Goal: Information Seeking & Learning: Learn about a topic

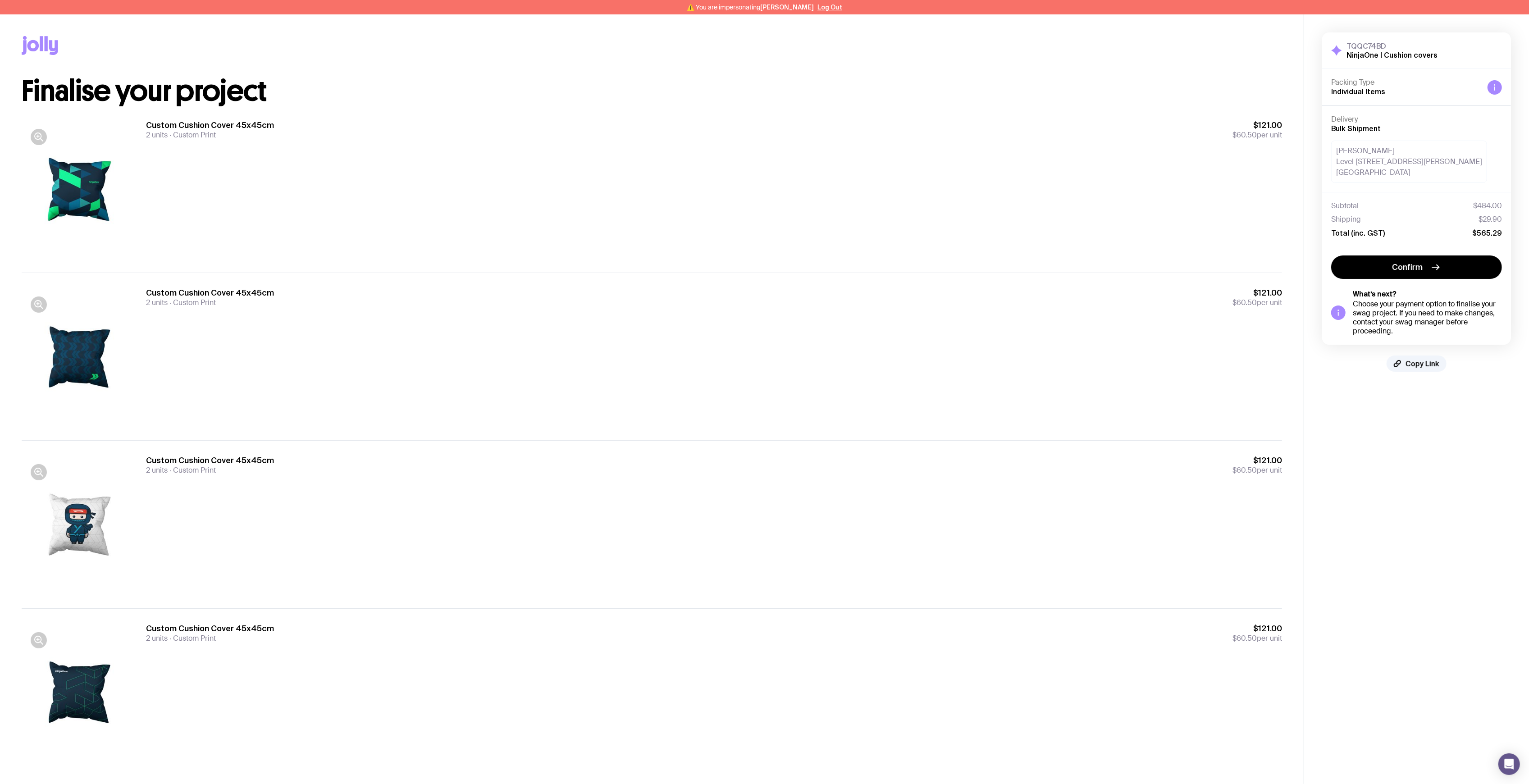
click at [682, 408] on div "Custom Cushion Cover 45x45cm 2 units Custom Print $121.00 $60.50 per unit" at bounding box center [714, 356] width 1136 height 138
drag, startPoint x: 933, startPoint y: 295, endPoint x: 939, endPoint y: 292, distance: 6.7
click at [934, 295] on div "Custom Cushion Cover 45x45cm 2 units Custom Print $121.00 $60.50 per unit" at bounding box center [714, 297] width 1136 height 20
click at [345, 383] on div "Custom Cushion Cover 45x45cm 2 units Custom Print $121.00 $60.50 per unit" at bounding box center [714, 356] width 1136 height 138
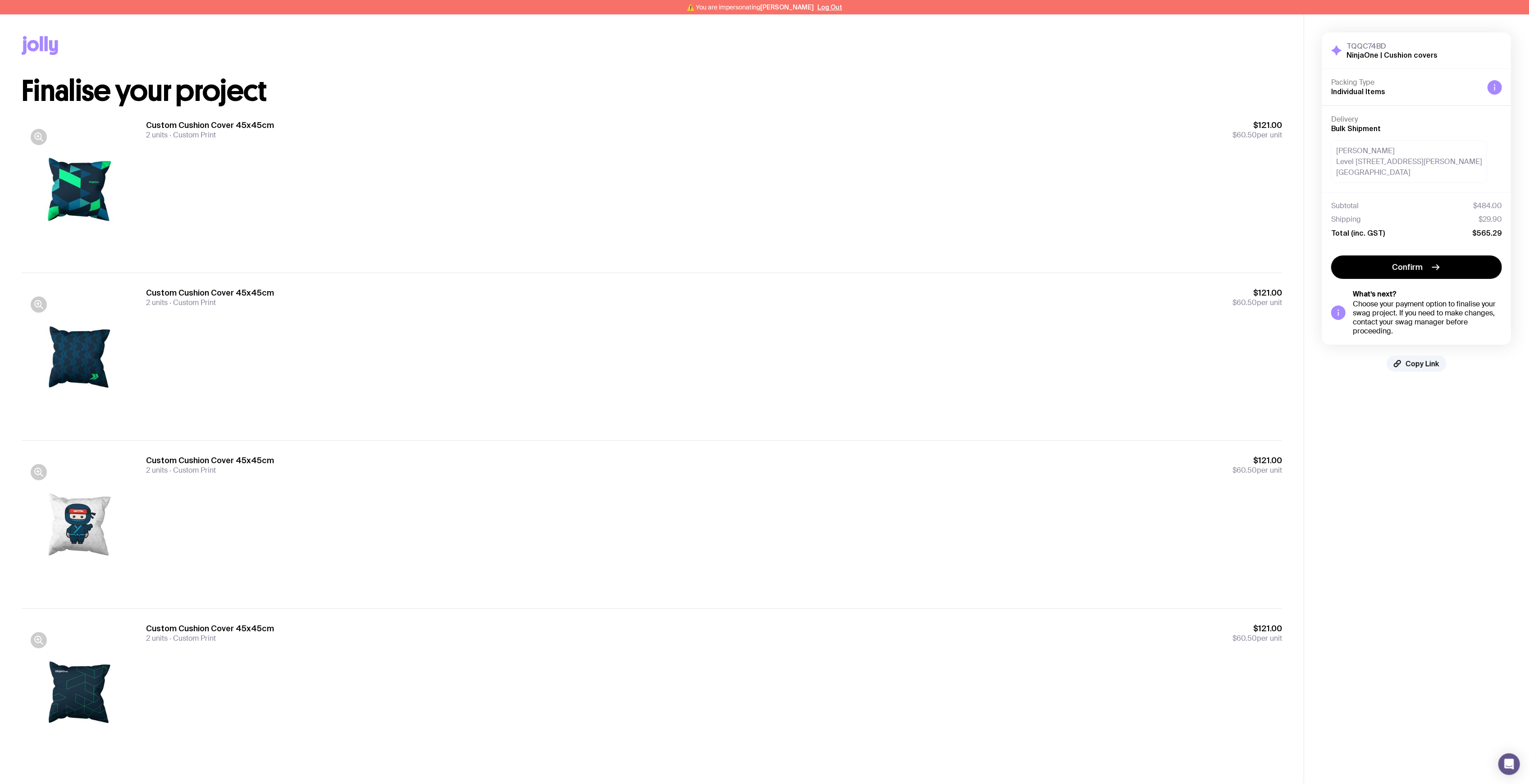
click at [345, 383] on div "Custom Cushion Cover 45x45cm 2 units Custom Print $121.00 $60.50 per unit" at bounding box center [714, 356] width 1136 height 138
click at [345, 382] on div "Custom Cushion Cover 45x45cm 2 units Custom Print $121.00 $60.50 per unit" at bounding box center [714, 356] width 1136 height 138
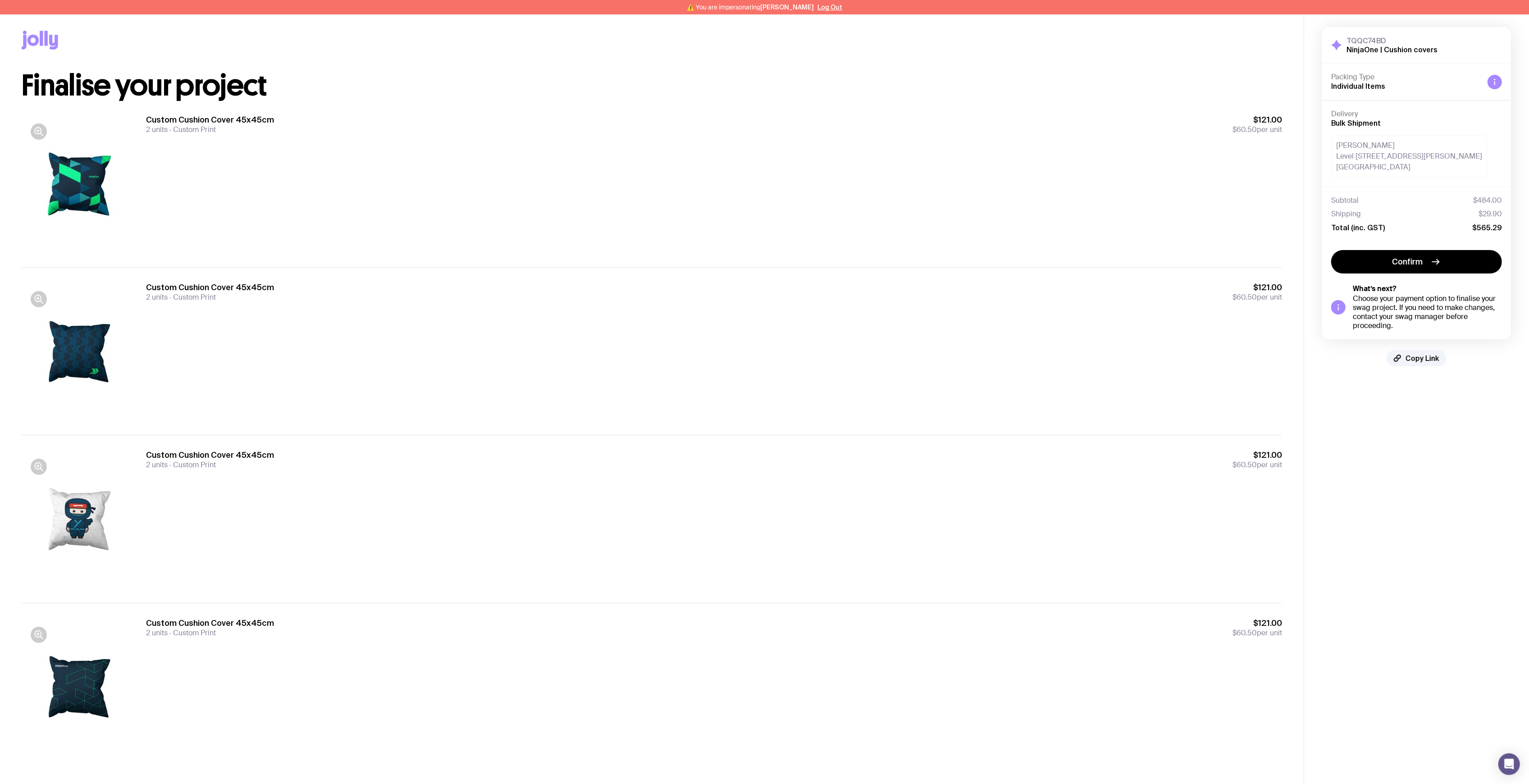
scroll to position [15, 0]
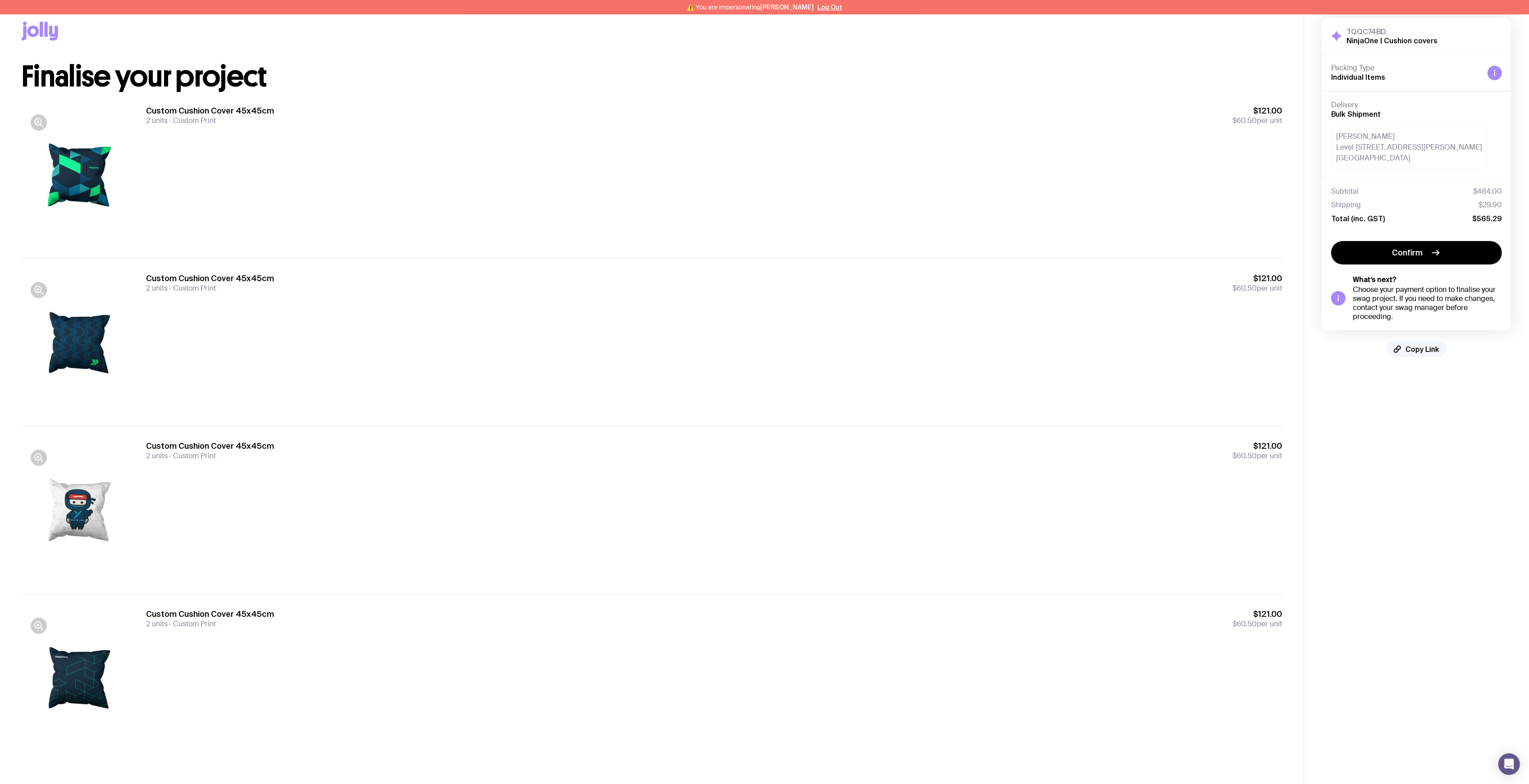
click at [1422, 347] on span "Copy Link" at bounding box center [1422, 349] width 34 height 9
click at [963, 369] on div "Custom Cushion Cover 45x45cm 2 units Custom Print $121.00 $60.50 per unit" at bounding box center [714, 342] width 1136 height 138
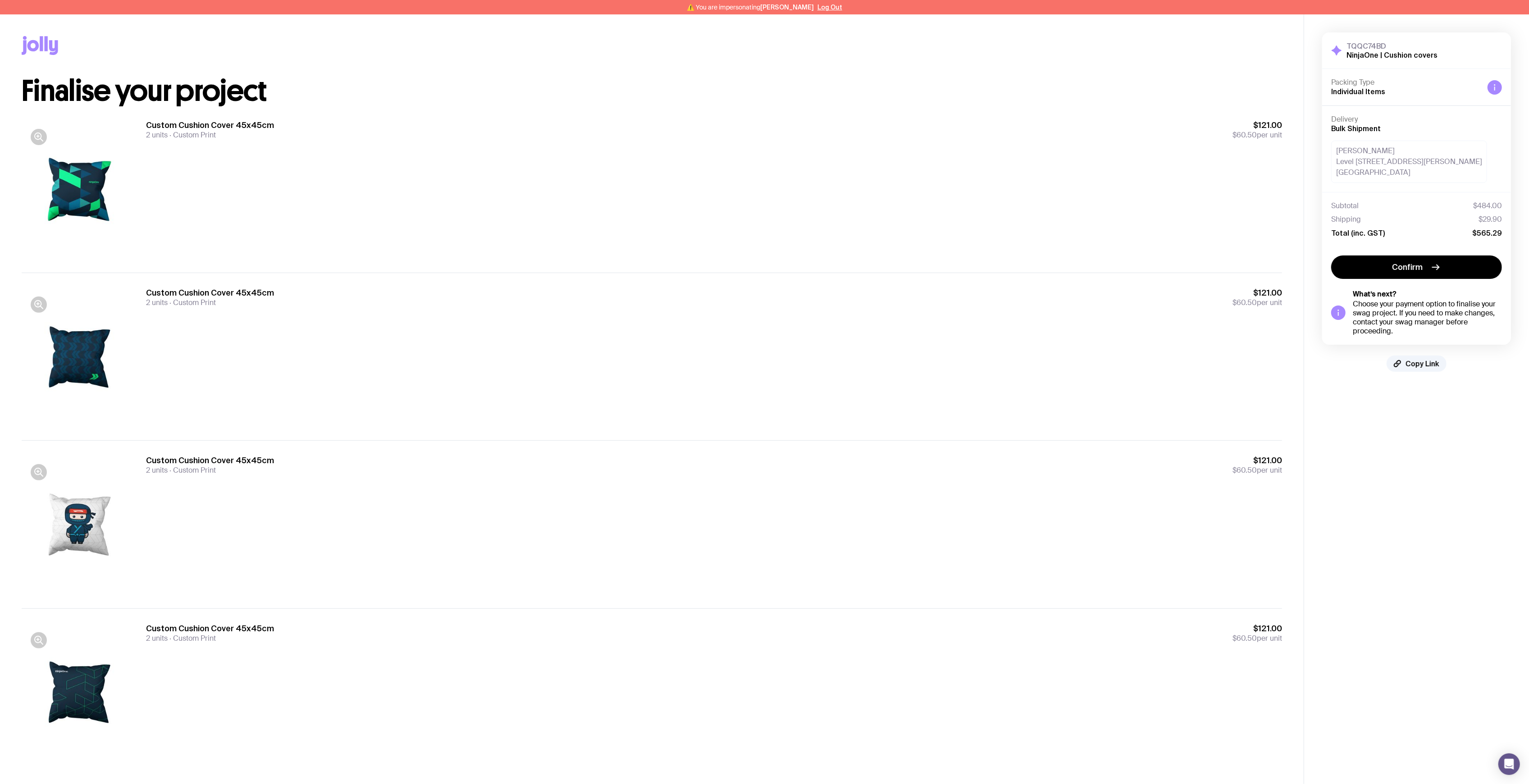
click at [751, 105] on h1 "Finalise your project" at bounding box center [651, 90] width 1260 height 29
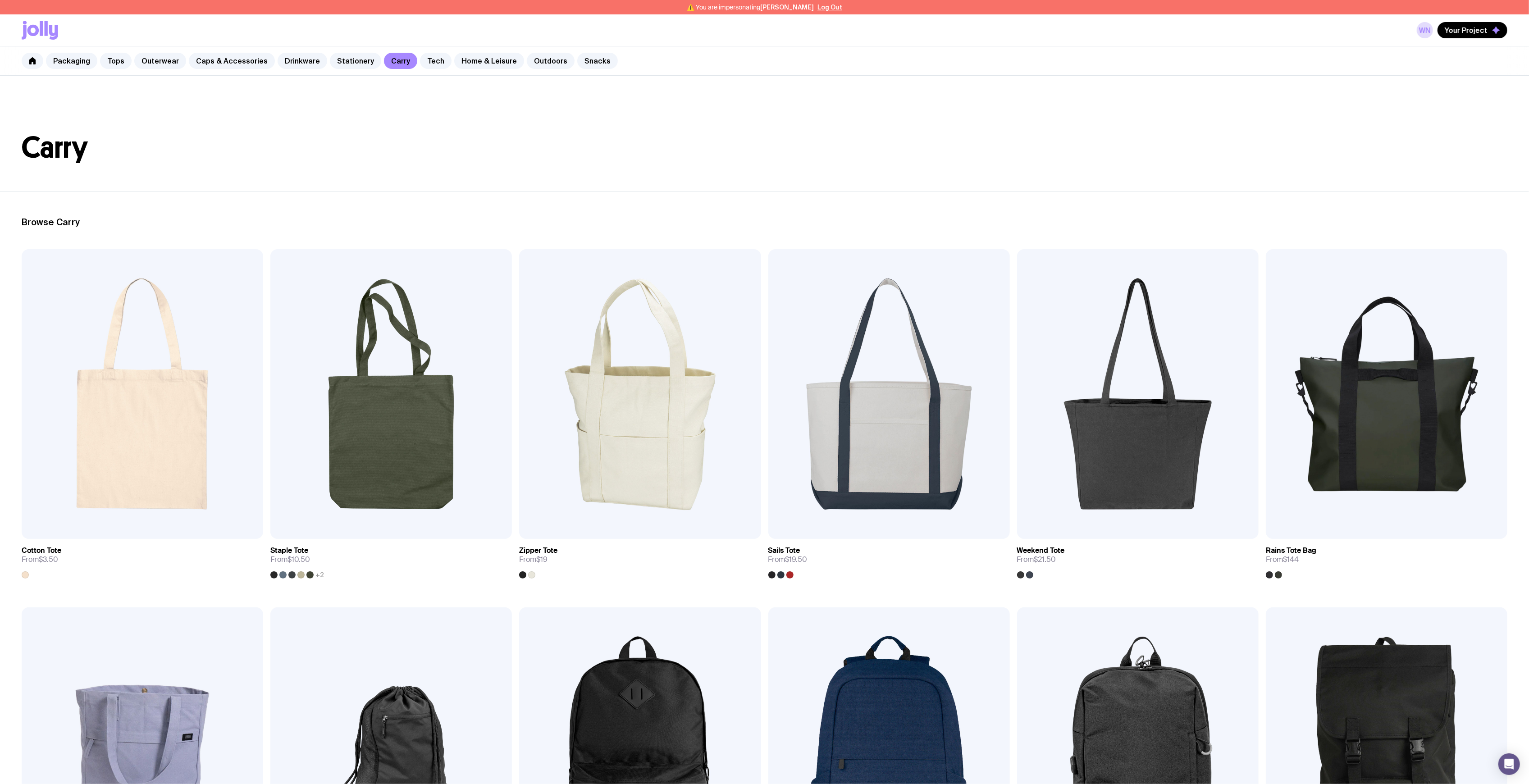
drag, startPoint x: 735, startPoint y: 137, endPoint x: 716, endPoint y: 130, distance: 20.2
click at [735, 137] on h1 "Carry" at bounding box center [764, 147] width 1486 height 29
click at [827, 7] on button "Log Out" at bounding box center [830, 7] width 25 height 7
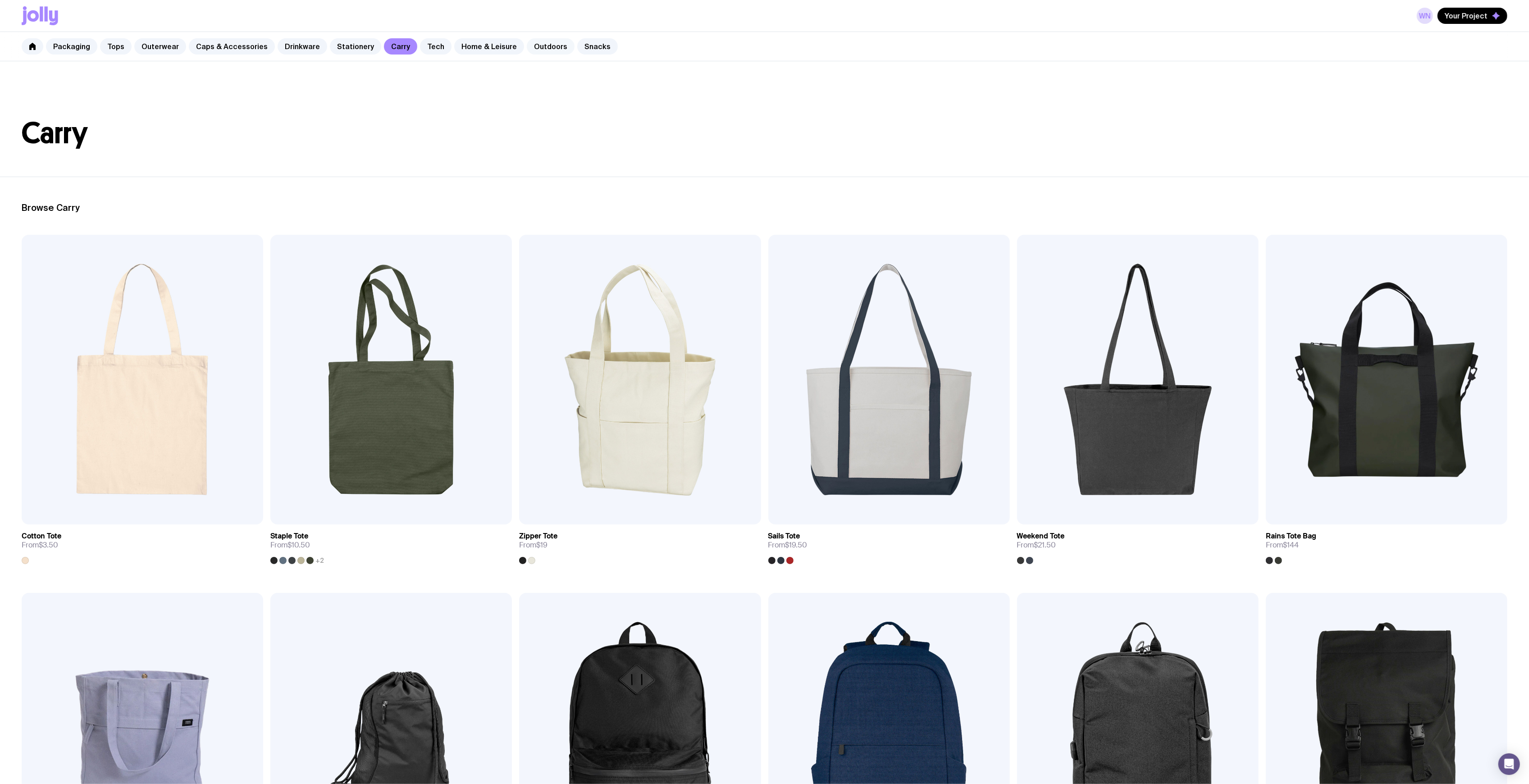
click at [531, 45] on link "Outdoors" at bounding box center [551, 47] width 48 height 16
click at [533, 43] on link "Outdoors" at bounding box center [551, 47] width 48 height 16
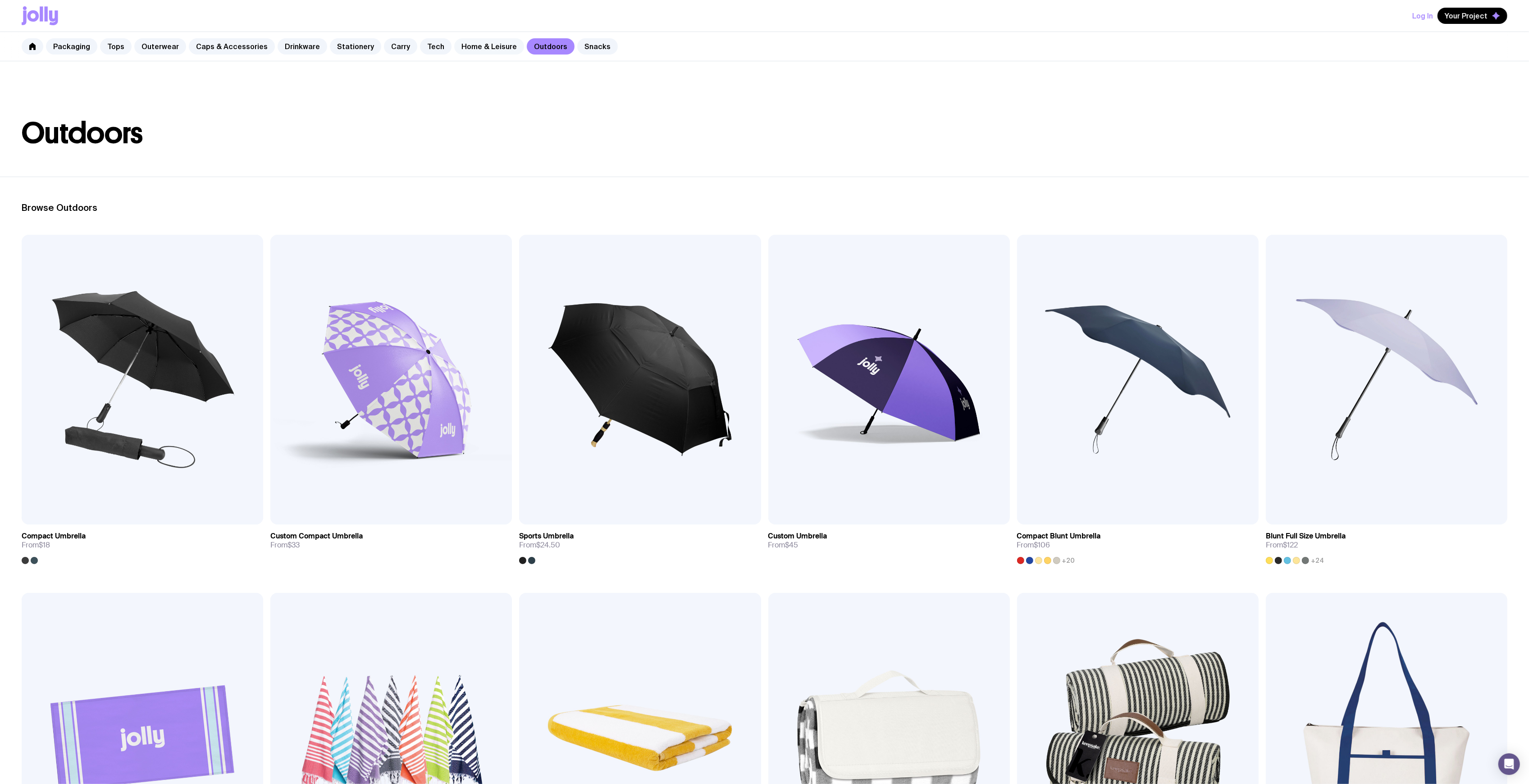
click at [482, 48] on link "Home & Leisure" at bounding box center [488, 47] width 70 height 16
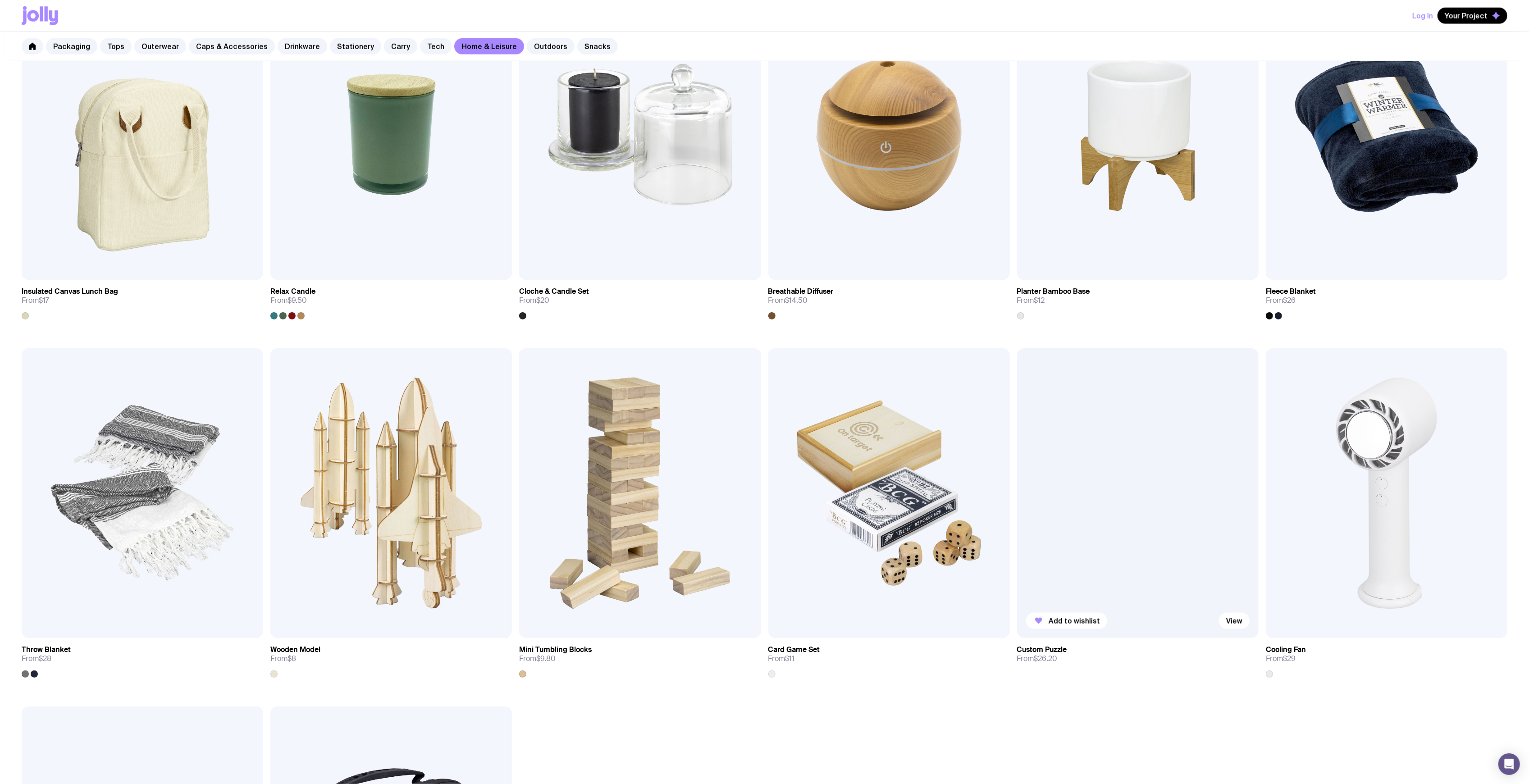
scroll to position [1321, 0]
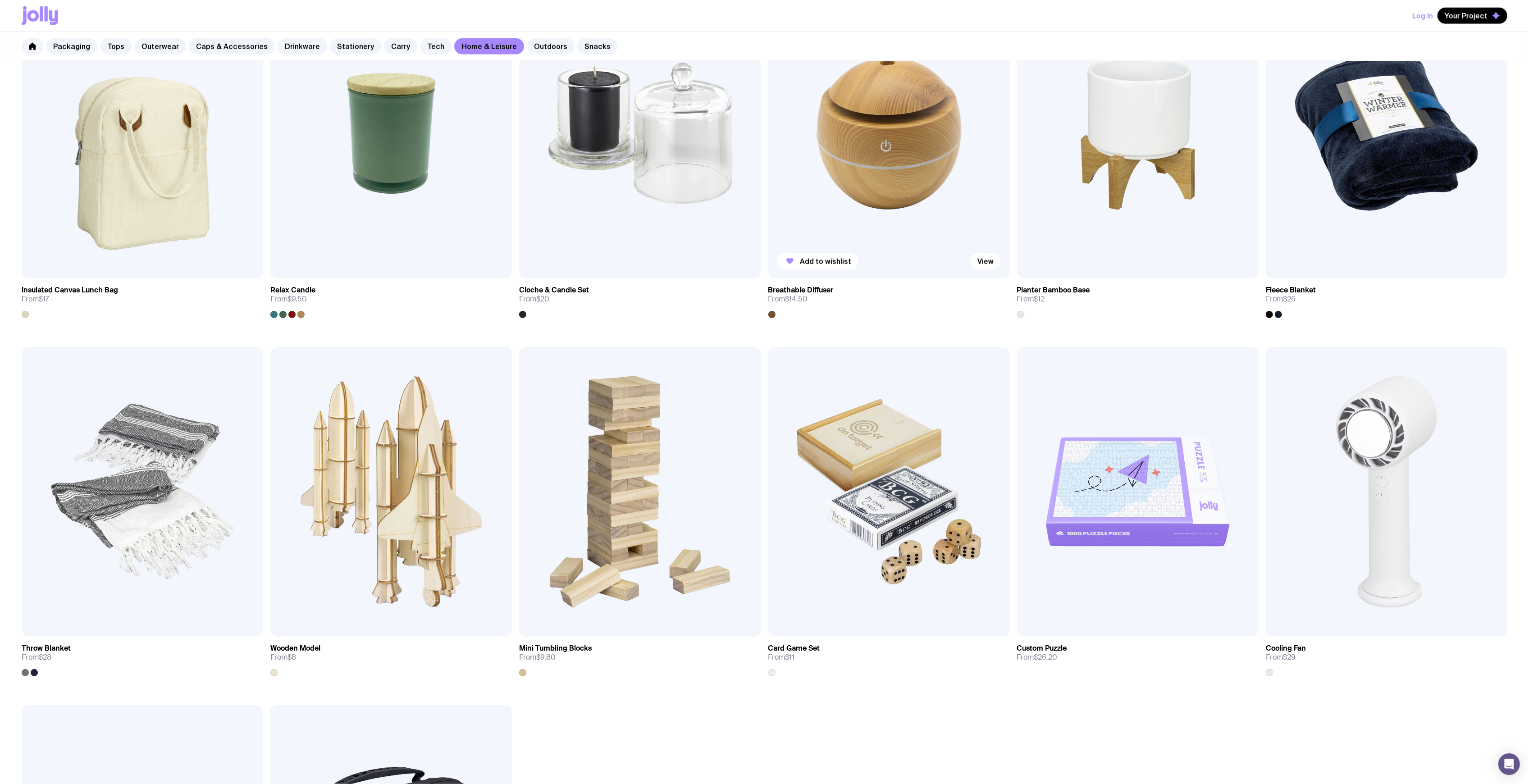
click at [852, 118] on img at bounding box center [889, 134] width 242 height 290
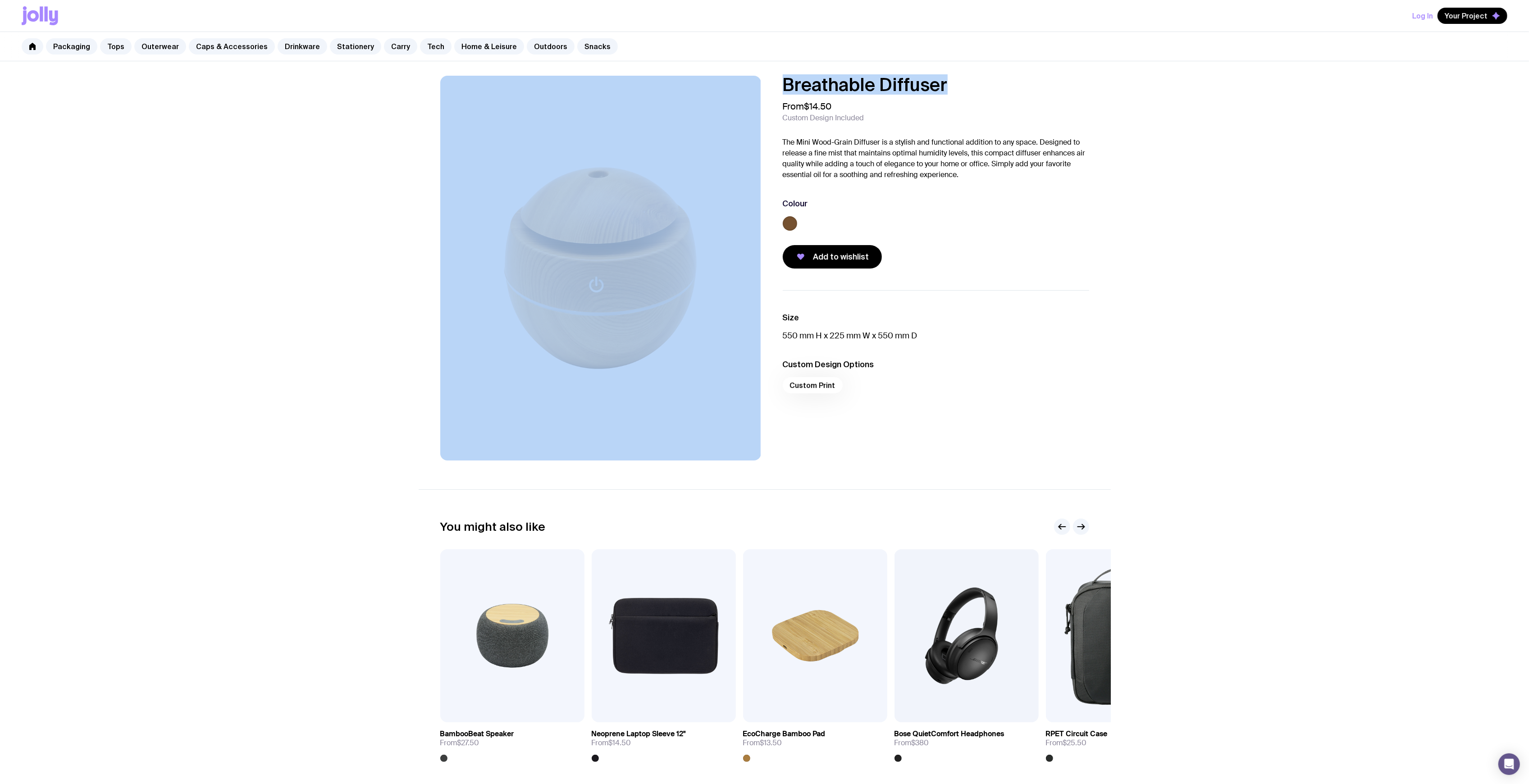
drag, startPoint x: 954, startPoint y: 87, endPoint x: 762, endPoint y: 85, distance: 192.0
click at [762, 85] on div "Breathable Diffuser From $14.50 Custom Design Included The Mini Wood-Grain Diff…" at bounding box center [764, 268] width 692 height 385
copy div "Breathable Diffuser"
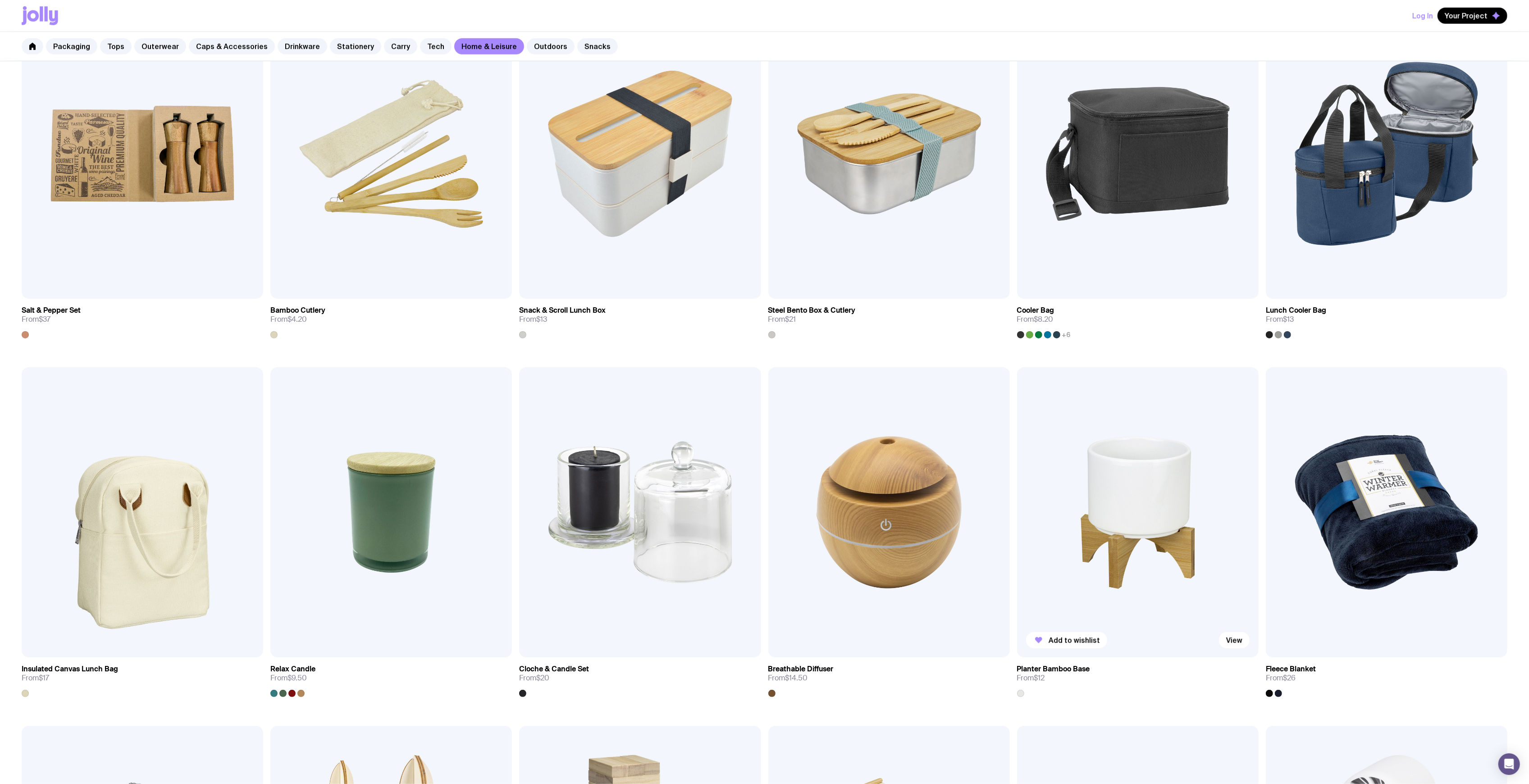
scroll to position [1081, 0]
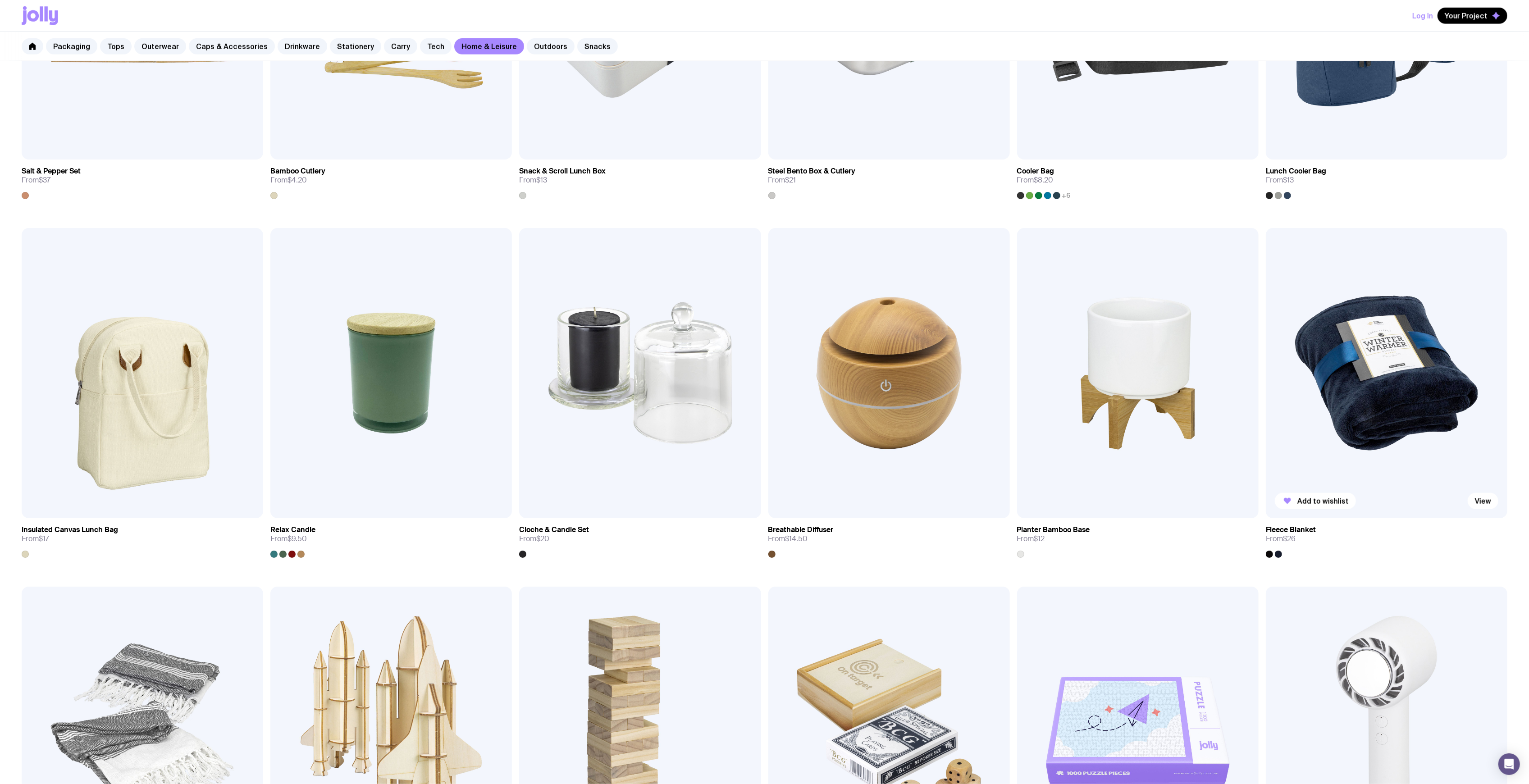
click at [1303, 398] on img at bounding box center [1386, 373] width 242 height 290
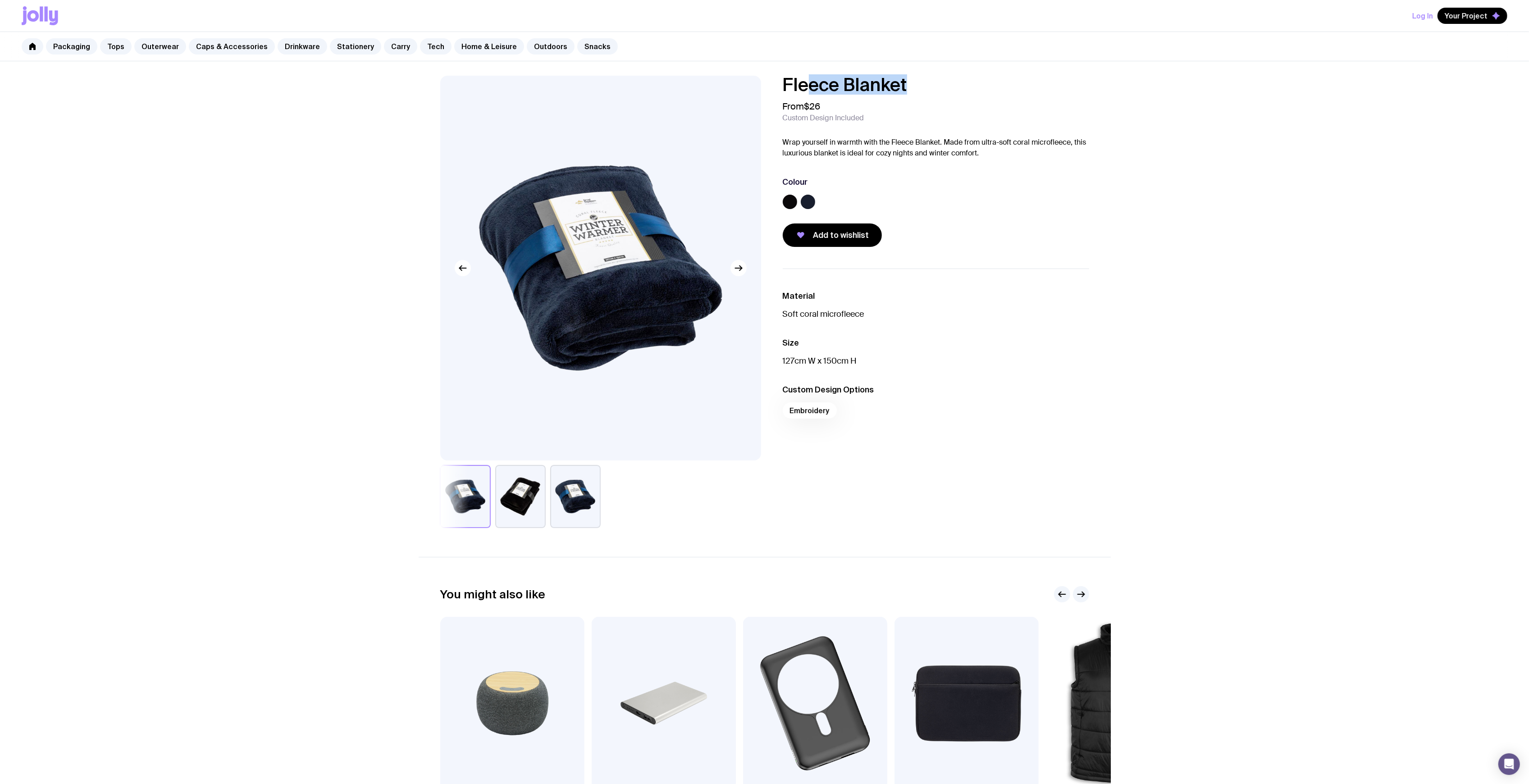
drag, startPoint x: 907, startPoint y: 90, endPoint x: 799, endPoint y: 83, distance: 108.2
click at [799, 83] on h1 "Fleece Blanket" at bounding box center [936, 84] width 306 height 18
click at [788, 80] on h1 "Fleece Blanket" at bounding box center [936, 84] width 306 height 18
drag, startPoint x: 775, startPoint y: 80, endPoint x: 967, endPoint y: 75, distance: 192.1
click at [969, 75] on div "Fleece Blanket From $26 Custom Design Included Wrap yourself in warmth with the…" at bounding box center [929, 161] width 321 height 171
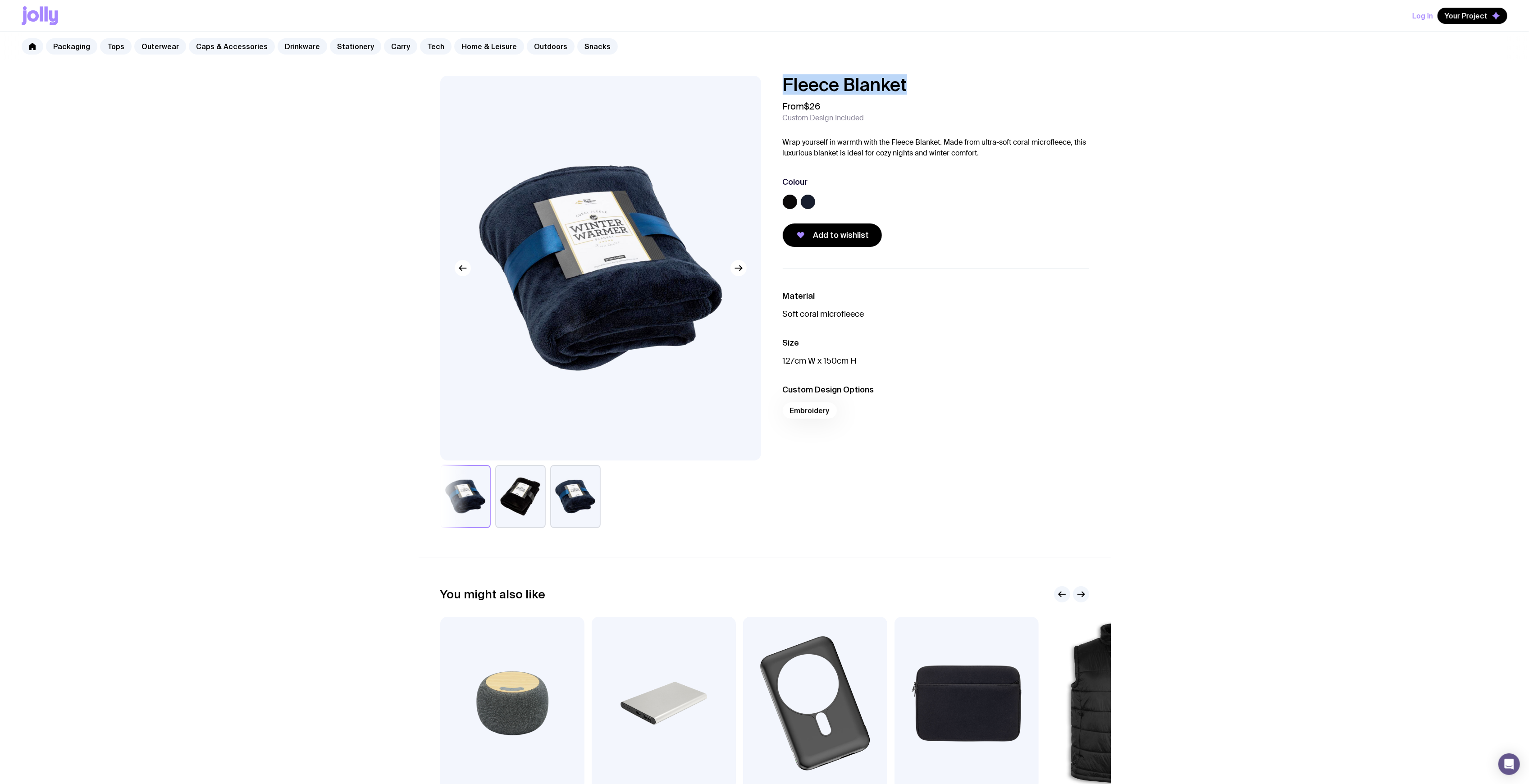
copy h1 "Fleece Blanket"
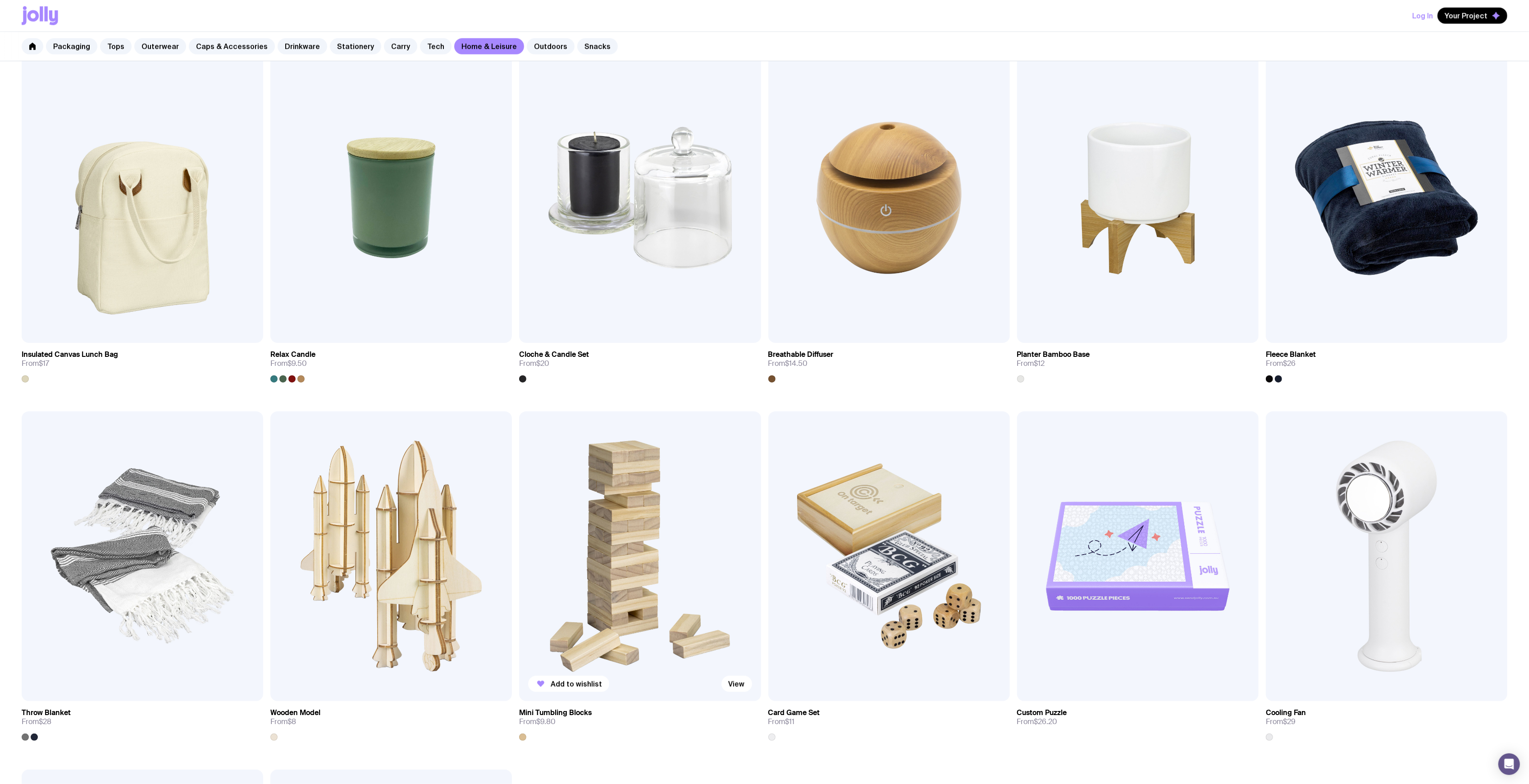
scroll to position [1245, 0]
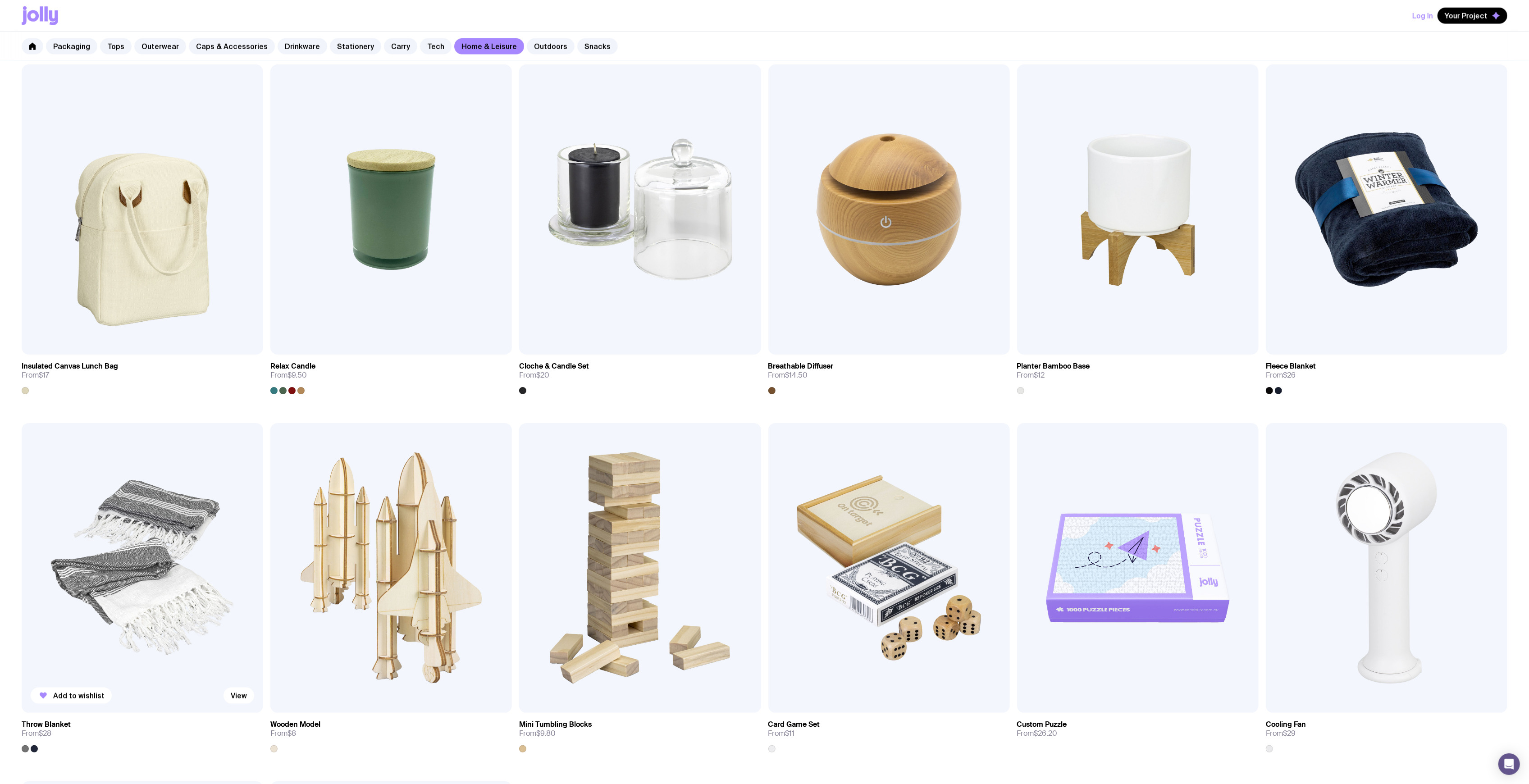
click at [155, 519] on img at bounding box center [142, 568] width 242 height 290
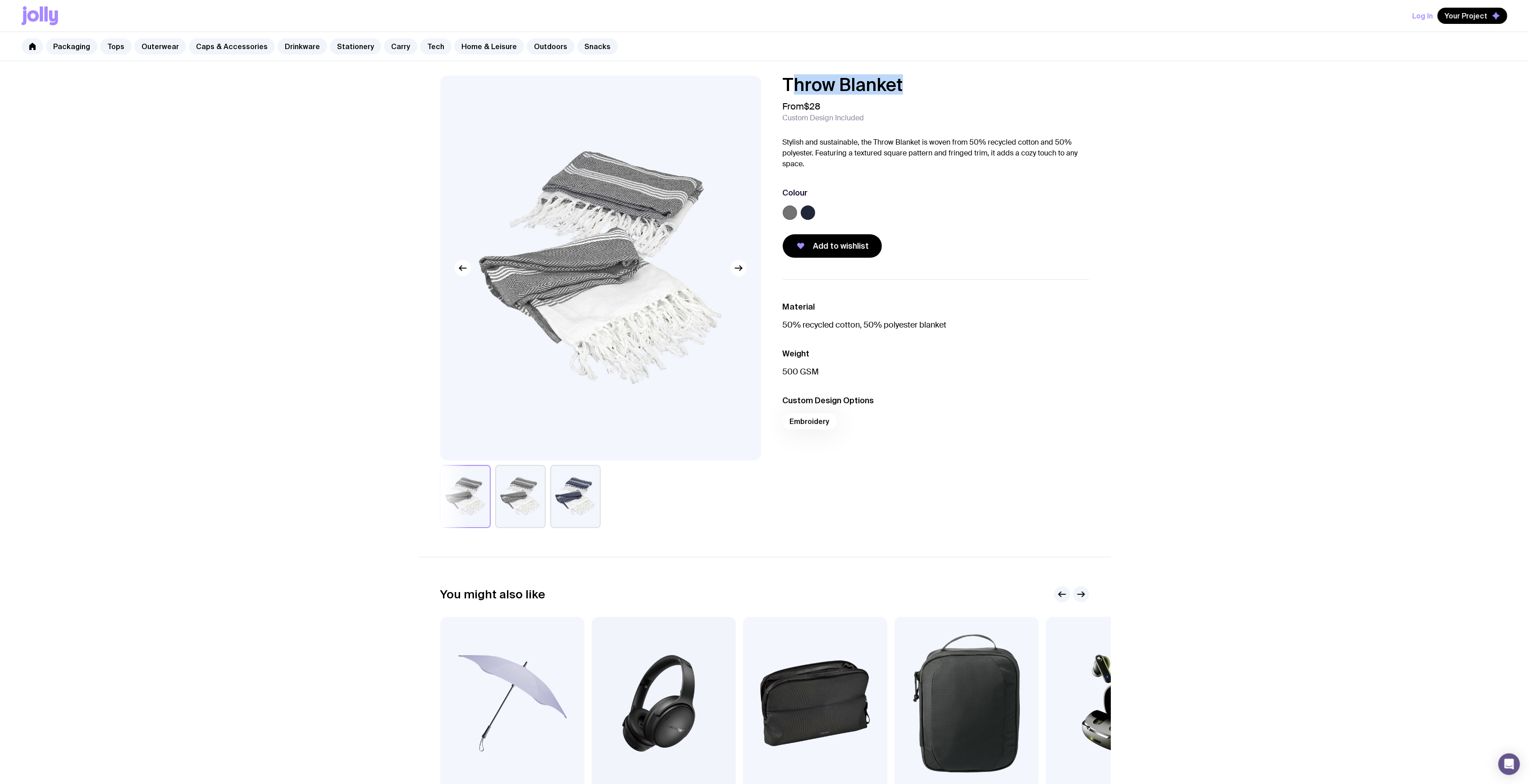
drag, startPoint x: 910, startPoint y: 88, endPoint x: 796, endPoint y: 74, distance: 114.9
click at [796, 74] on div "Throw Blanket From $28 Custom Design Included Stylish and sustainable, the Thro…" at bounding box center [764, 467] width 1529 height 811
drag, startPoint x: 830, startPoint y: 79, endPoint x: 925, endPoint y: 76, distance: 95.0
click at [903, 48] on div "Packaging Tops Outerwear Caps & Accessories Drinkware Stationery Carry Tech Hom…" at bounding box center [764, 47] width 1529 height 29
drag, startPoint x: 925, startPoint y: 84, endPoint x: 784, endPoint y: 90, distance: 141.1
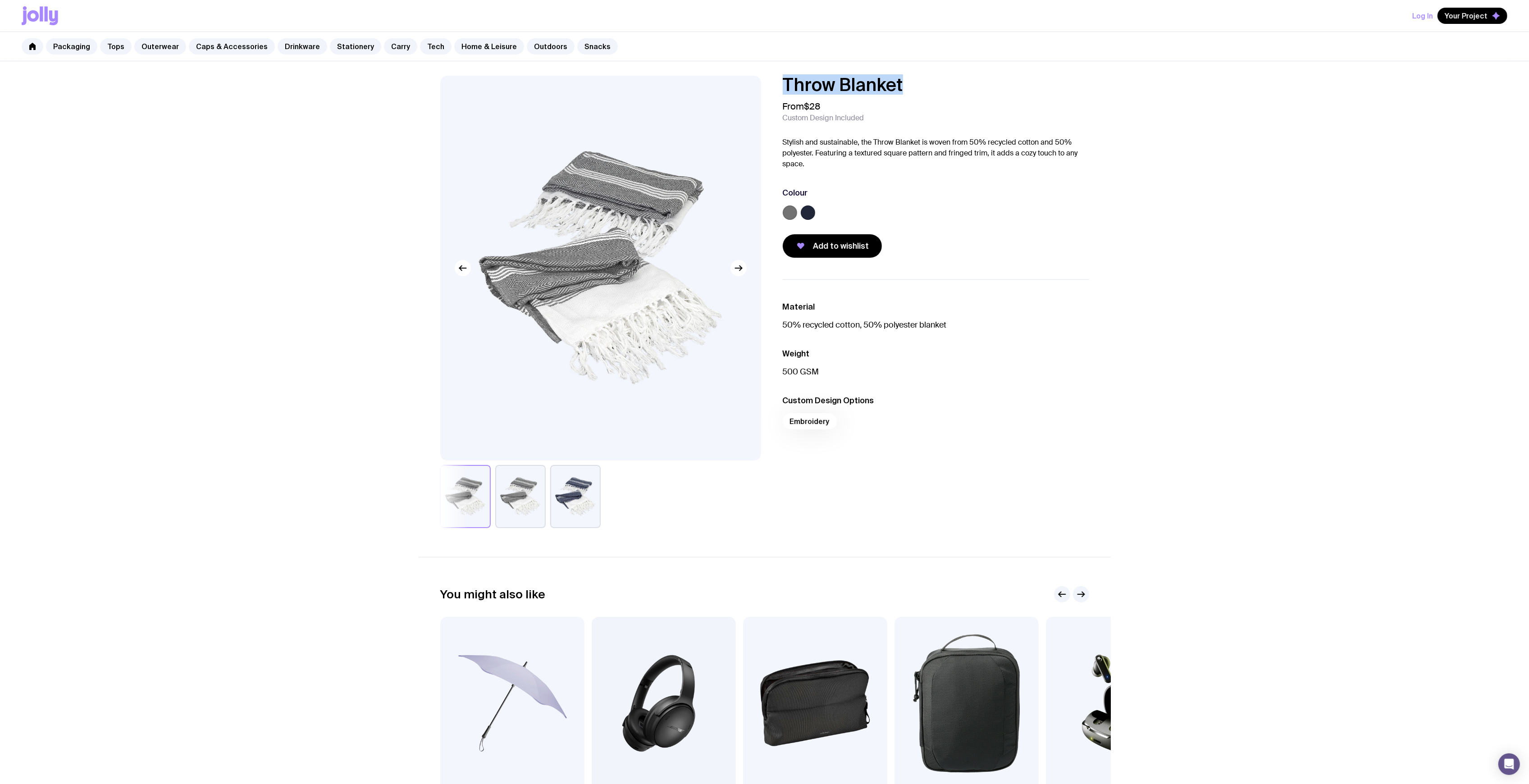
click at [784, 90] on h1 "Throw Blanket" at bounding box center [936, 84] width 306 height 18
copy h1 "Throw Blanket"
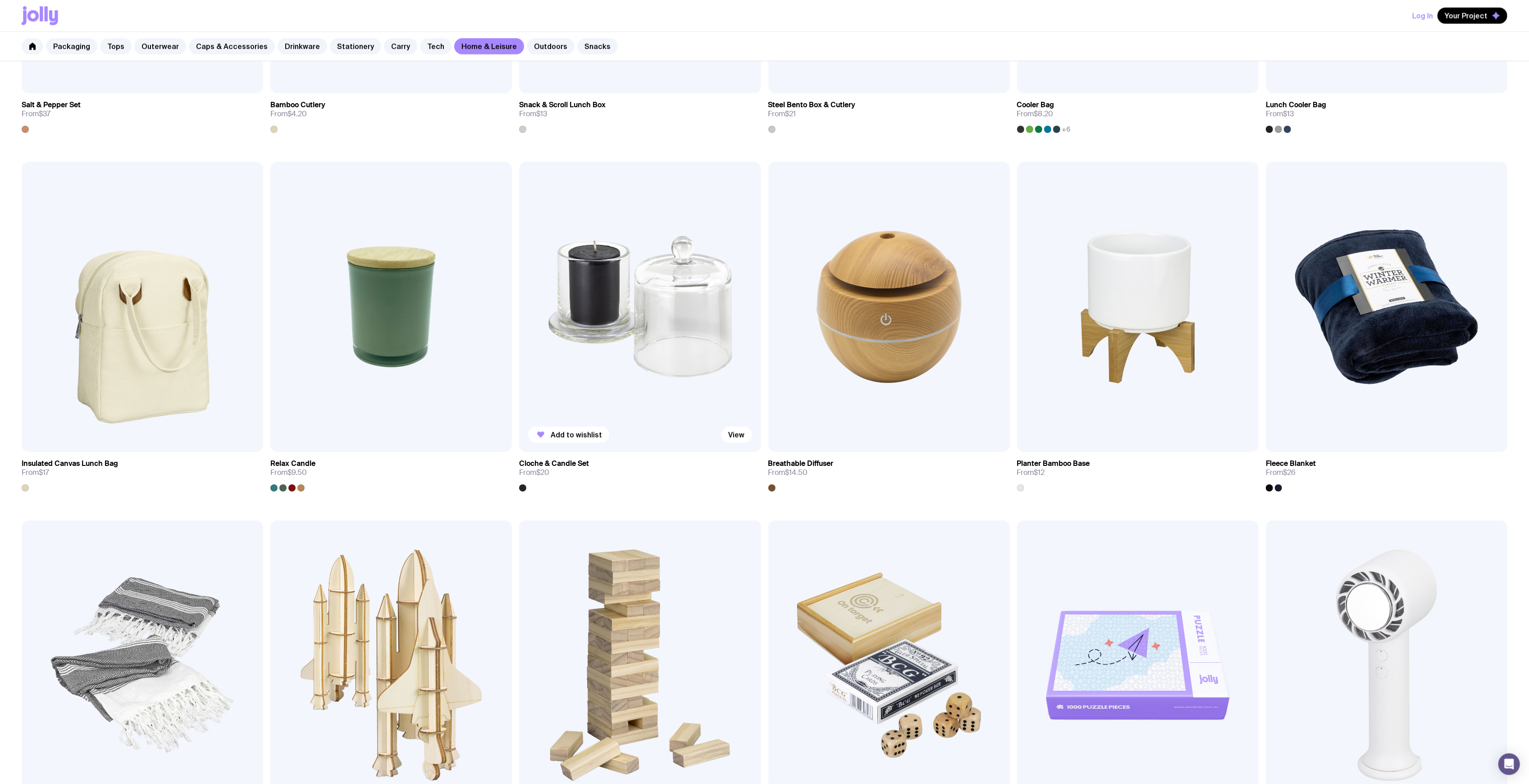
scroll to position [1149, 0]
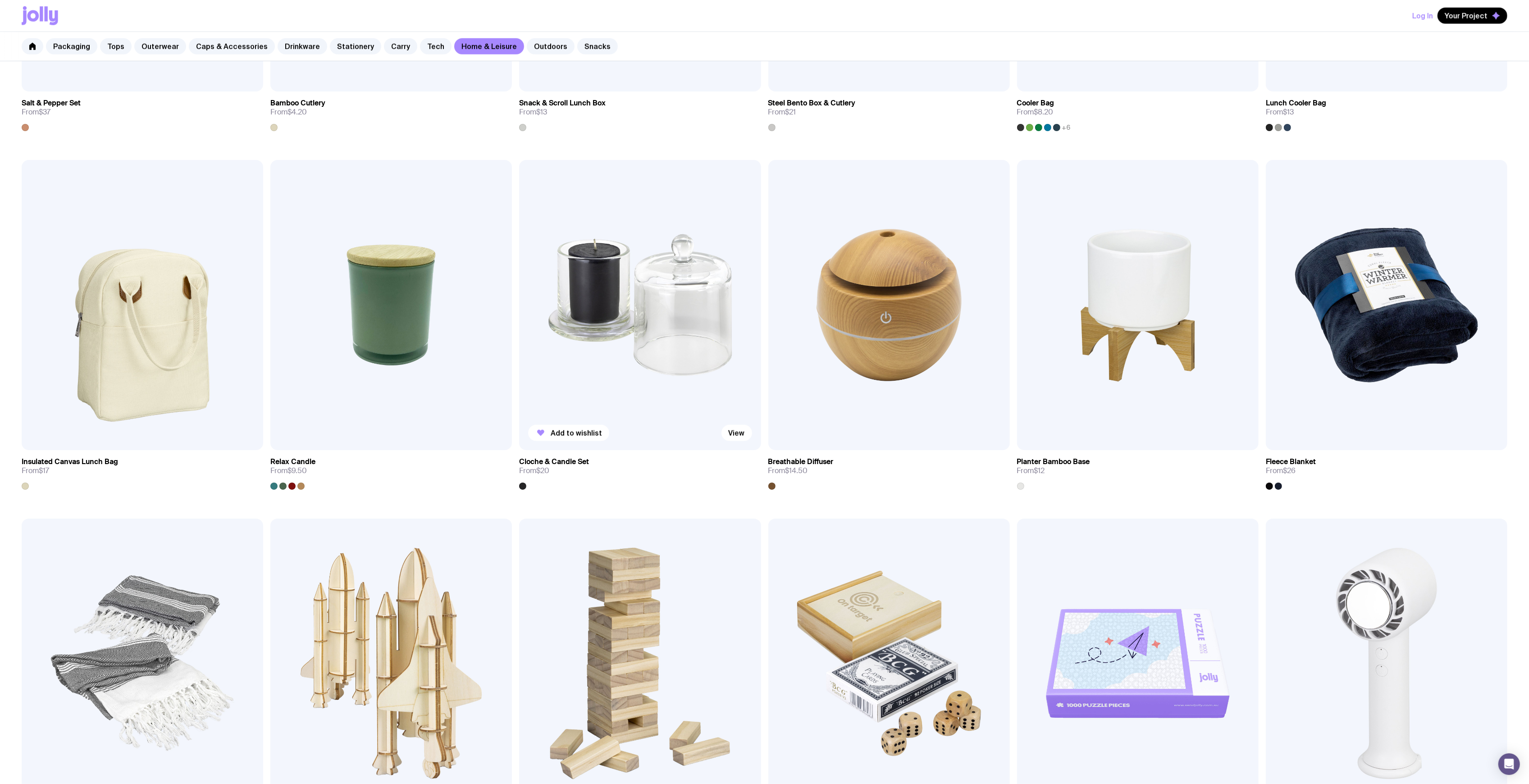
click at [609, 309] on img at bounding box center [639, 305] width 242 height 290
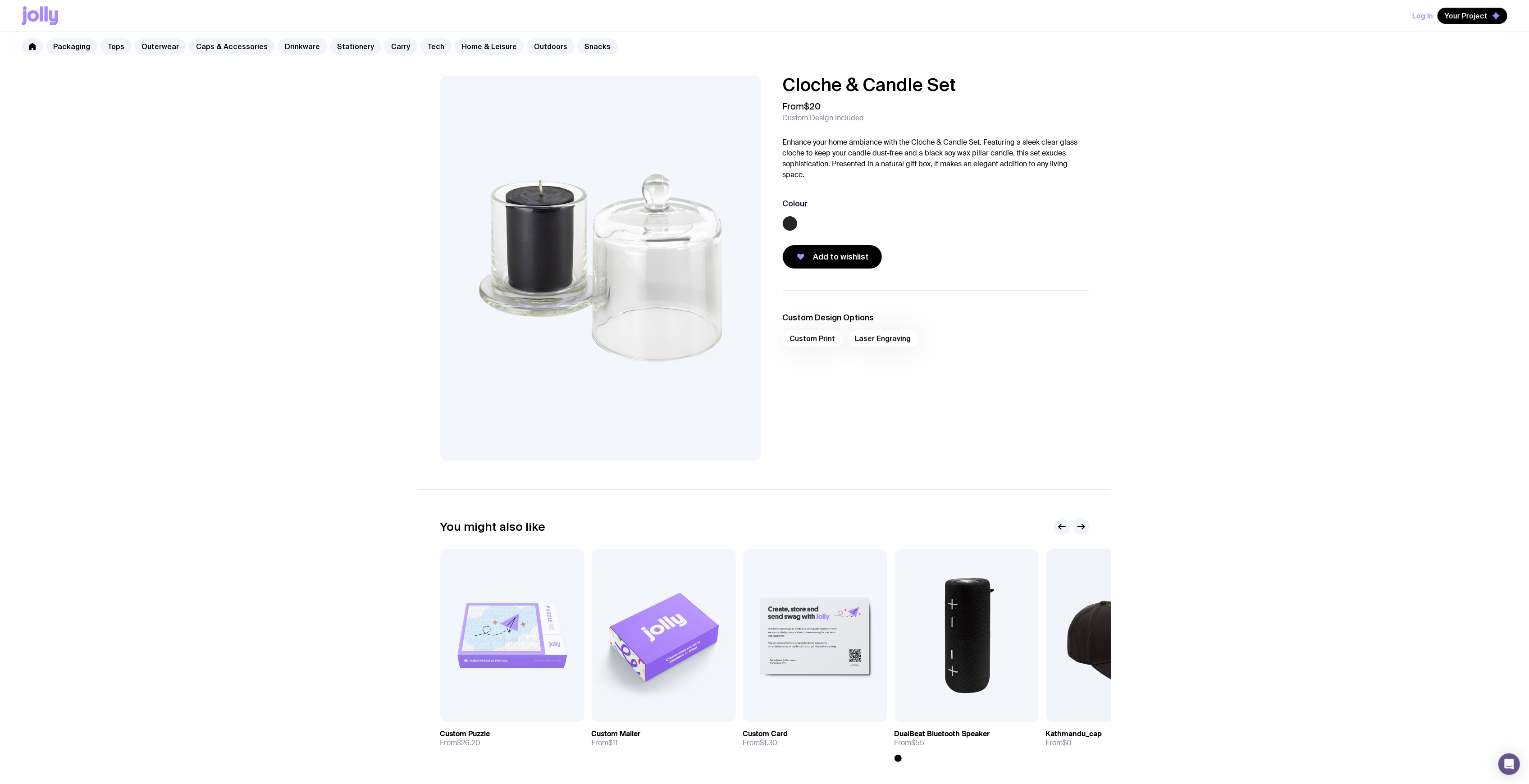
drag, startPoint x: 965, startPoint y: 80, endPoint x: 743, endPoint y: 84, distance: 222.0
click at [743, 84] on div "Cloche & Candle Set From $20 Custom Design Included Enhance your home ambiance …" at bounding box center [764, 268] width 692 height 385
copy div "Cloche & Candle Set"
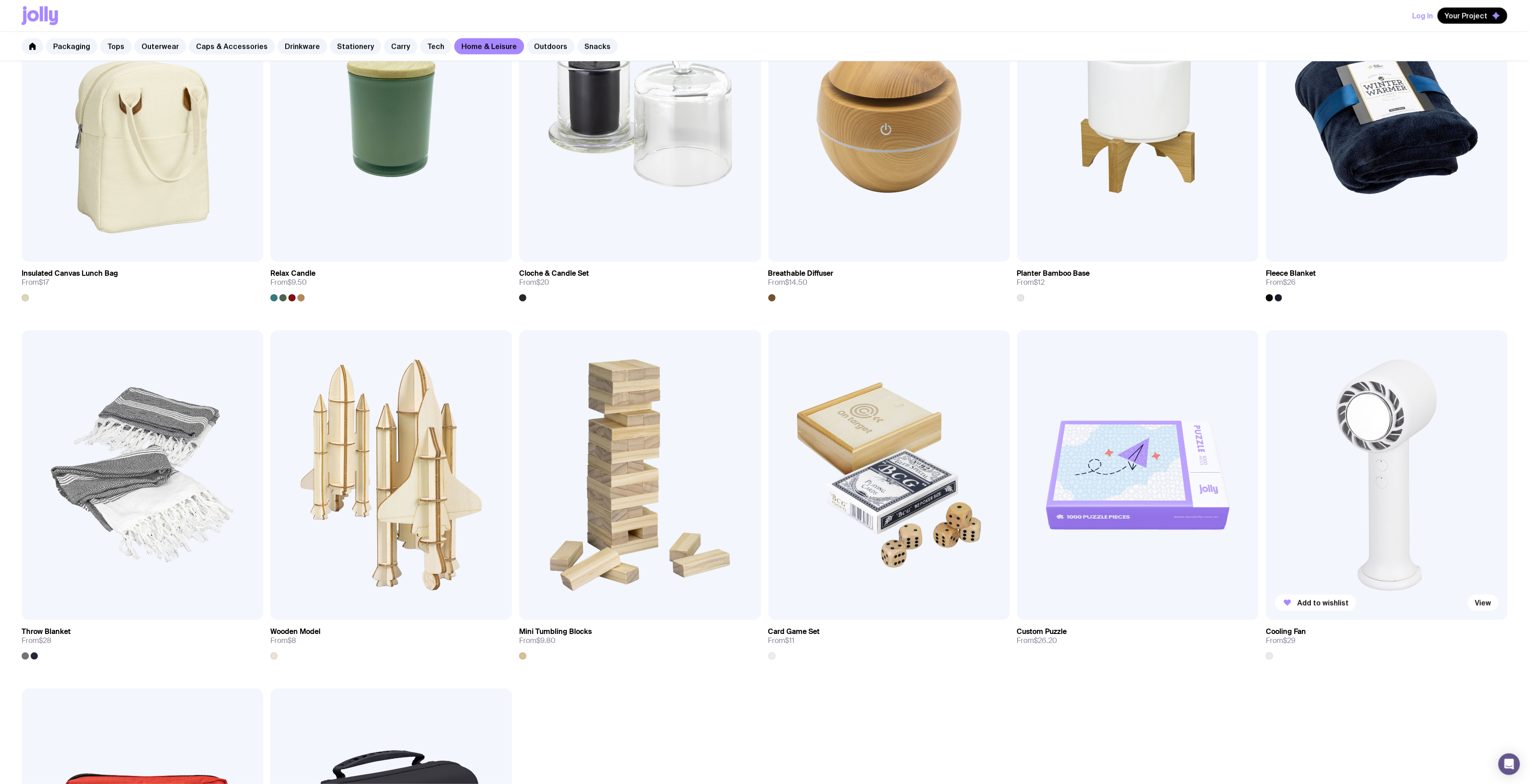
scroll to position [1365, 0]
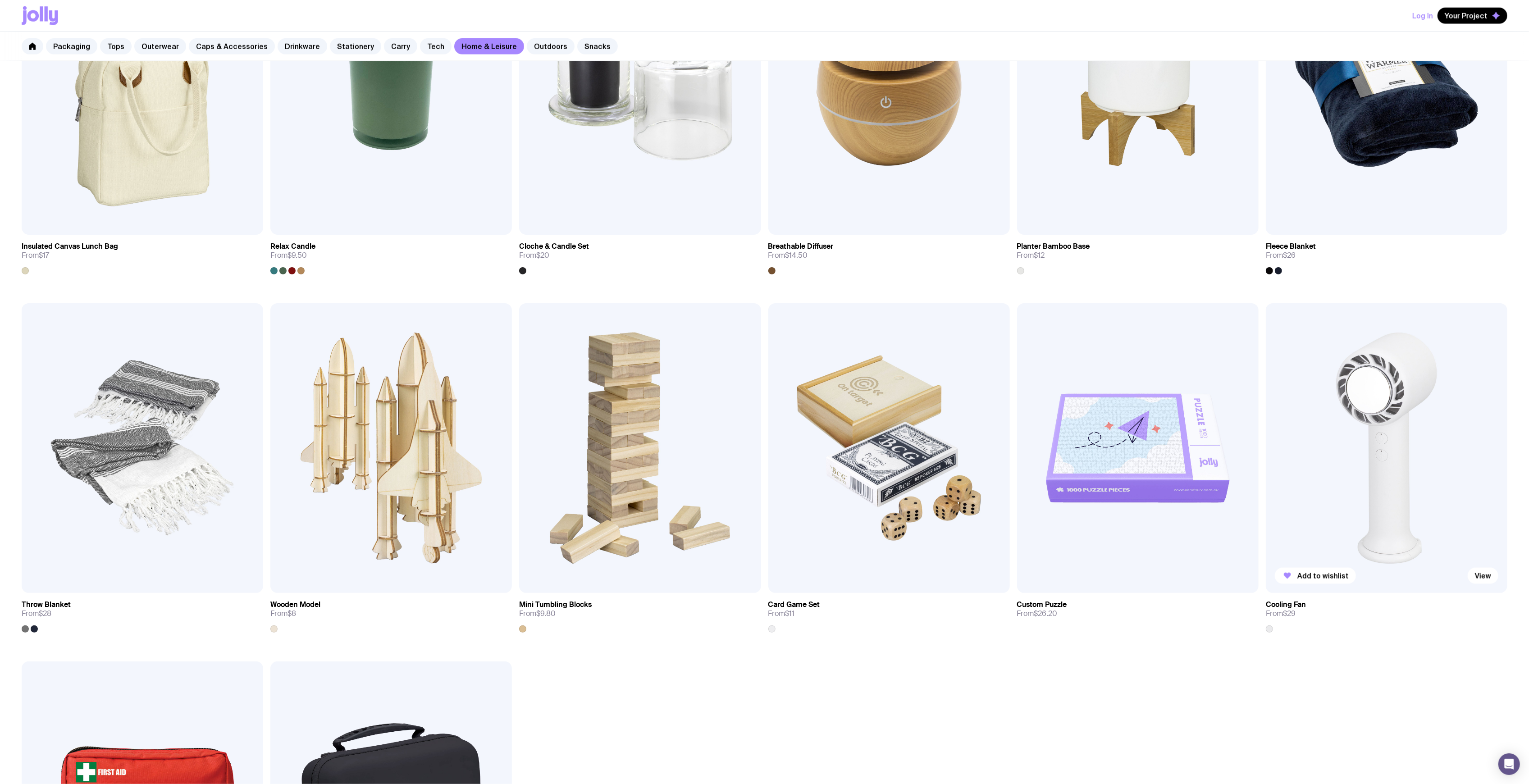
click at [1445, 453] on img at bounding box center [1386, 448] width 242 height 290
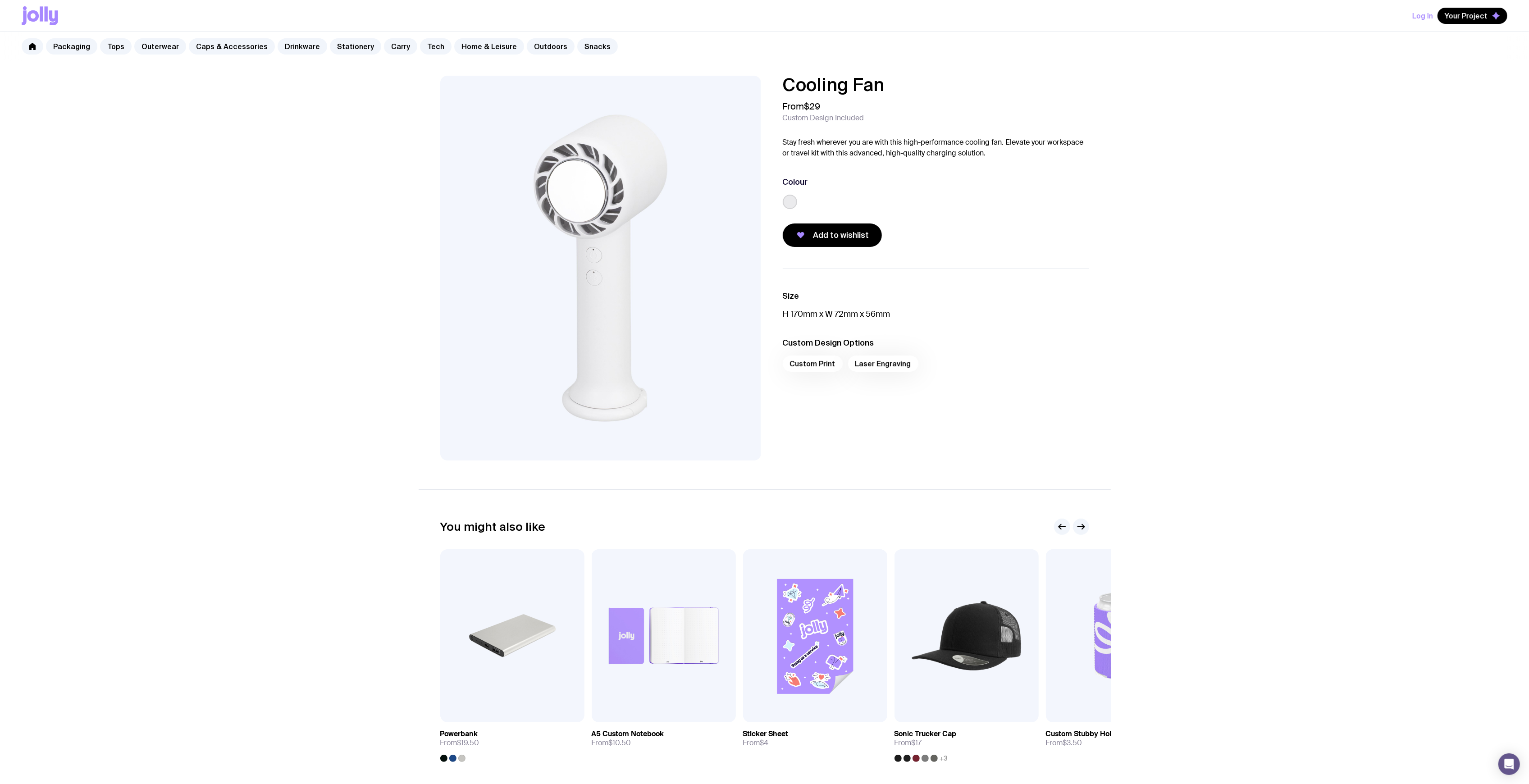
drag, startPoint x: 922, startPoint y: 93, endPoint x: 769, endPoint y: 73, distance: 154.3
click at [761, 73] on div "Cooling Fan From $29 Custom Design Included Stay fresh wherever you are with th…" at bounding box center [764, 433] width 1529 height 744
click at [905, 78] on h1 "Cooling Fan" at bounding box center [936, 84] width 306 height 18
drag, startPoint x: 891, startPoint y: 85, endPoint x: 777, endPoint y: 75, distance: 114.4
click at [775, 75] on div "Cooling Fan From $29 Custom Design Included Stay fresh wherever you are with th…" at bounding box center [764, 433] width 1529 height 744
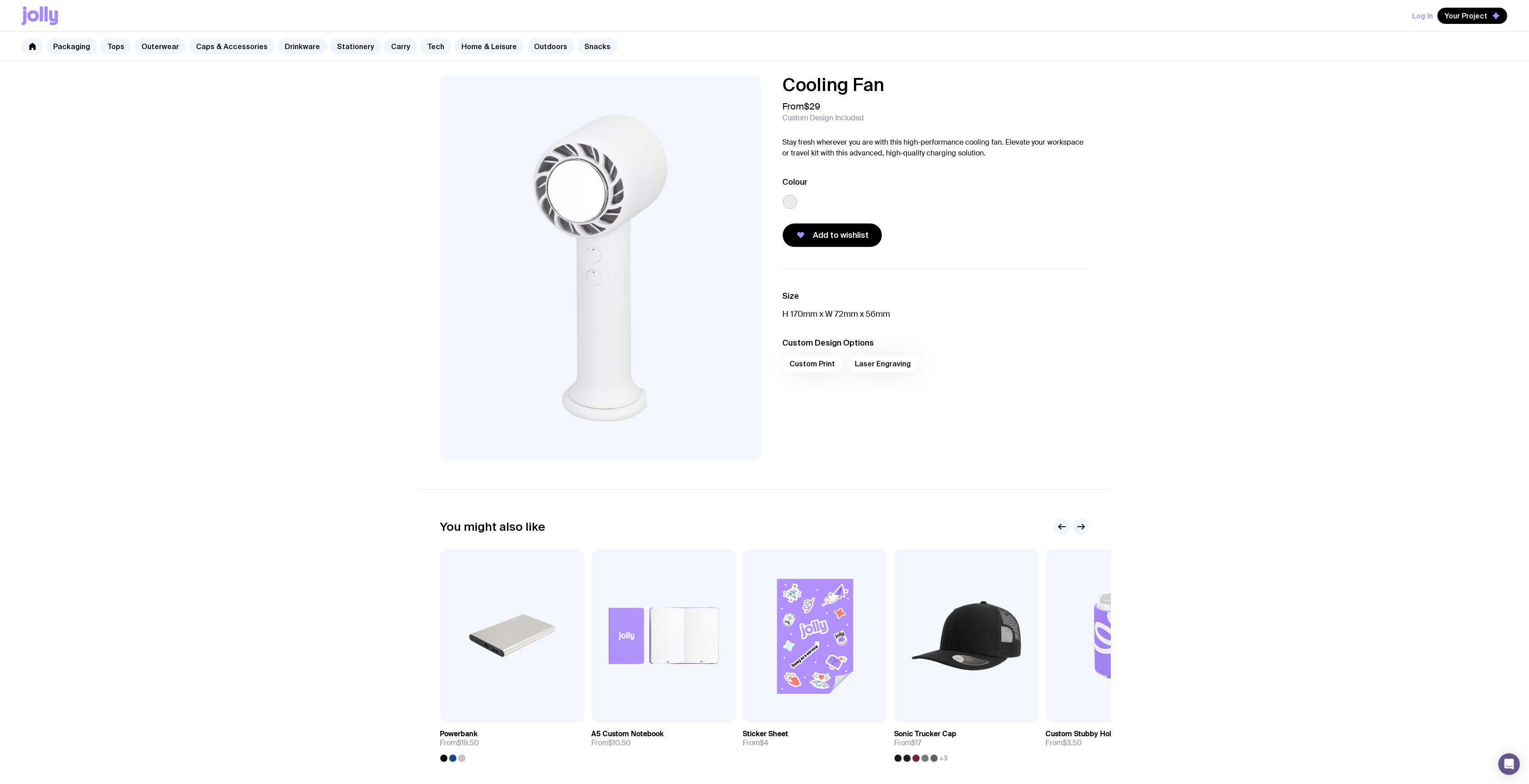
copy h1 "Cooling Fan"
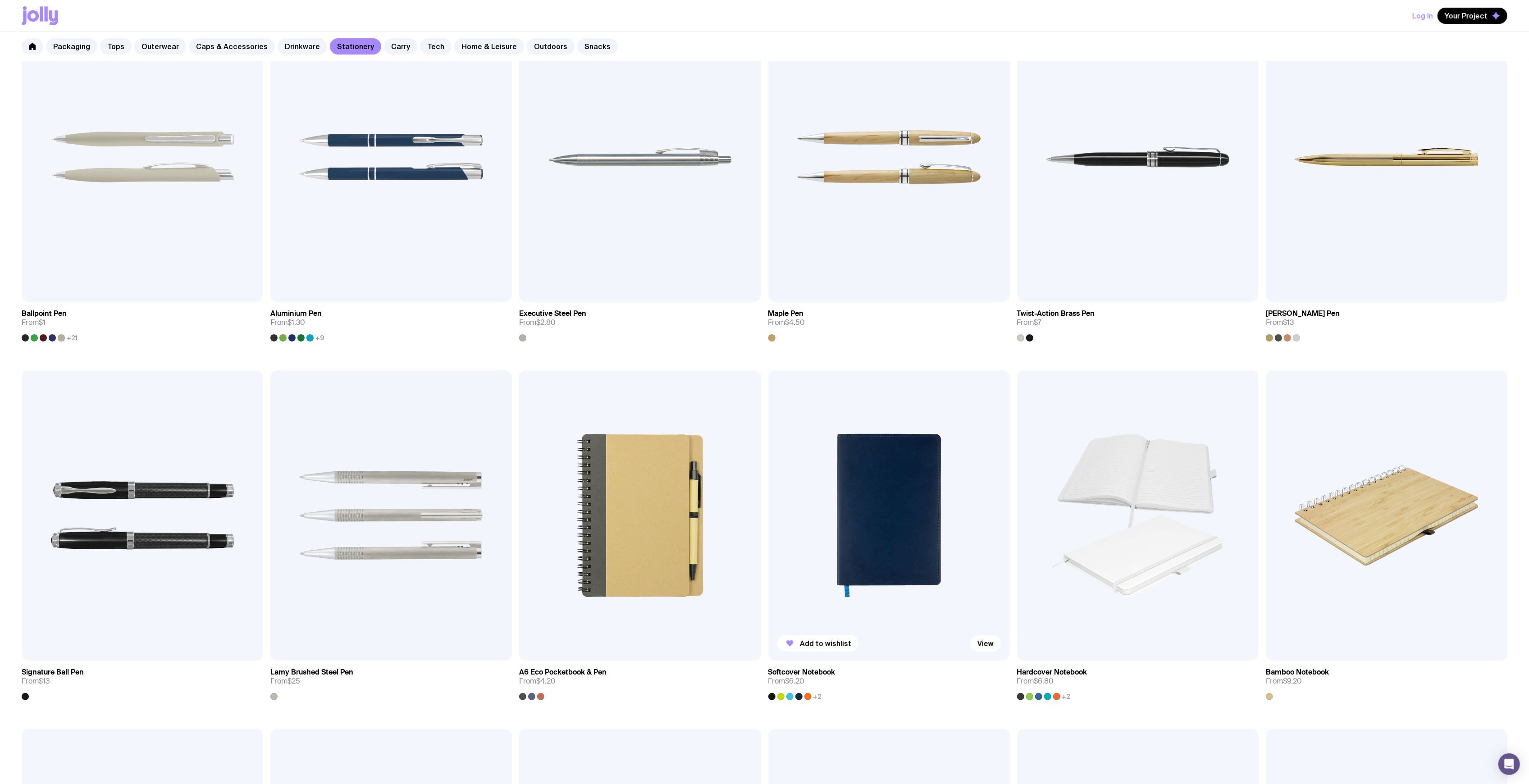
scroll to position [240, 0]
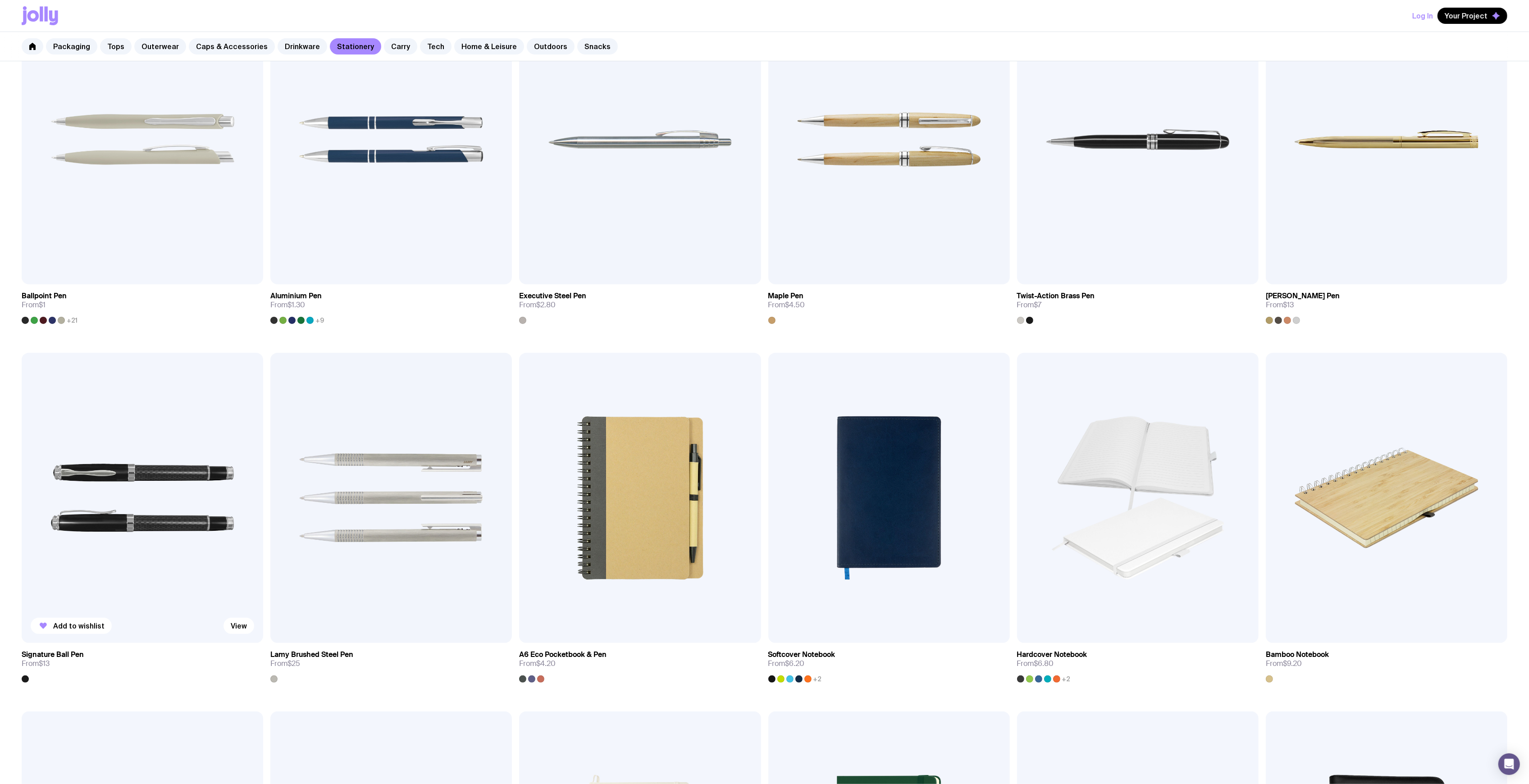
click at [129, 486] on img at bounding box center [142, 498] width 242 height 290
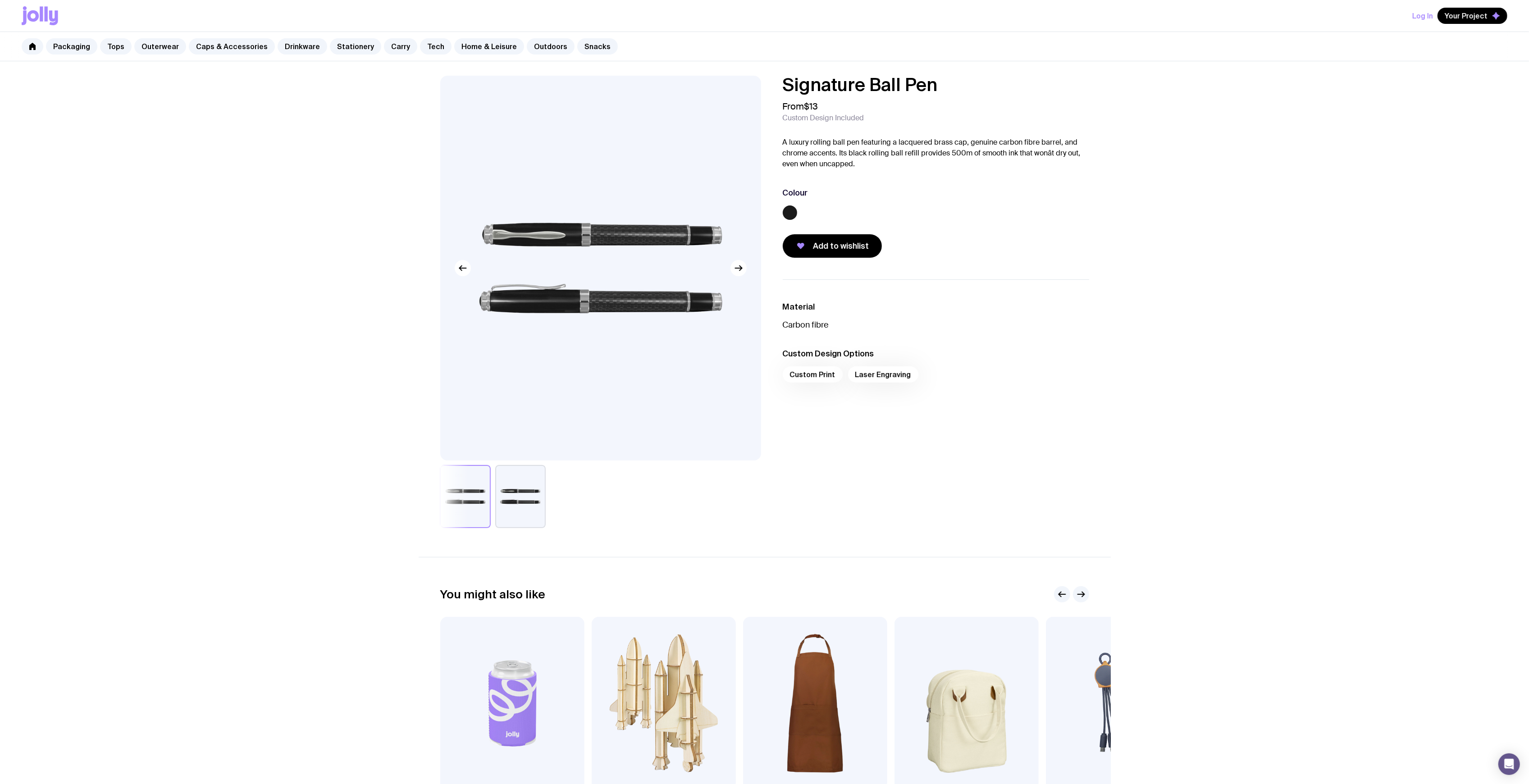
click at [267, 169] on div "Signature Ball Pen From $13 Custom Design Included A luxury rolling ball pen fe…" at bounding box center [764, 467] width 1529 height 811
click at [195, 181] on div "Signature Ball Pen From $13 Custom Design Included A luxury rolling ball pen fe…" at bounding box center [764, 467] width 1529 height 811
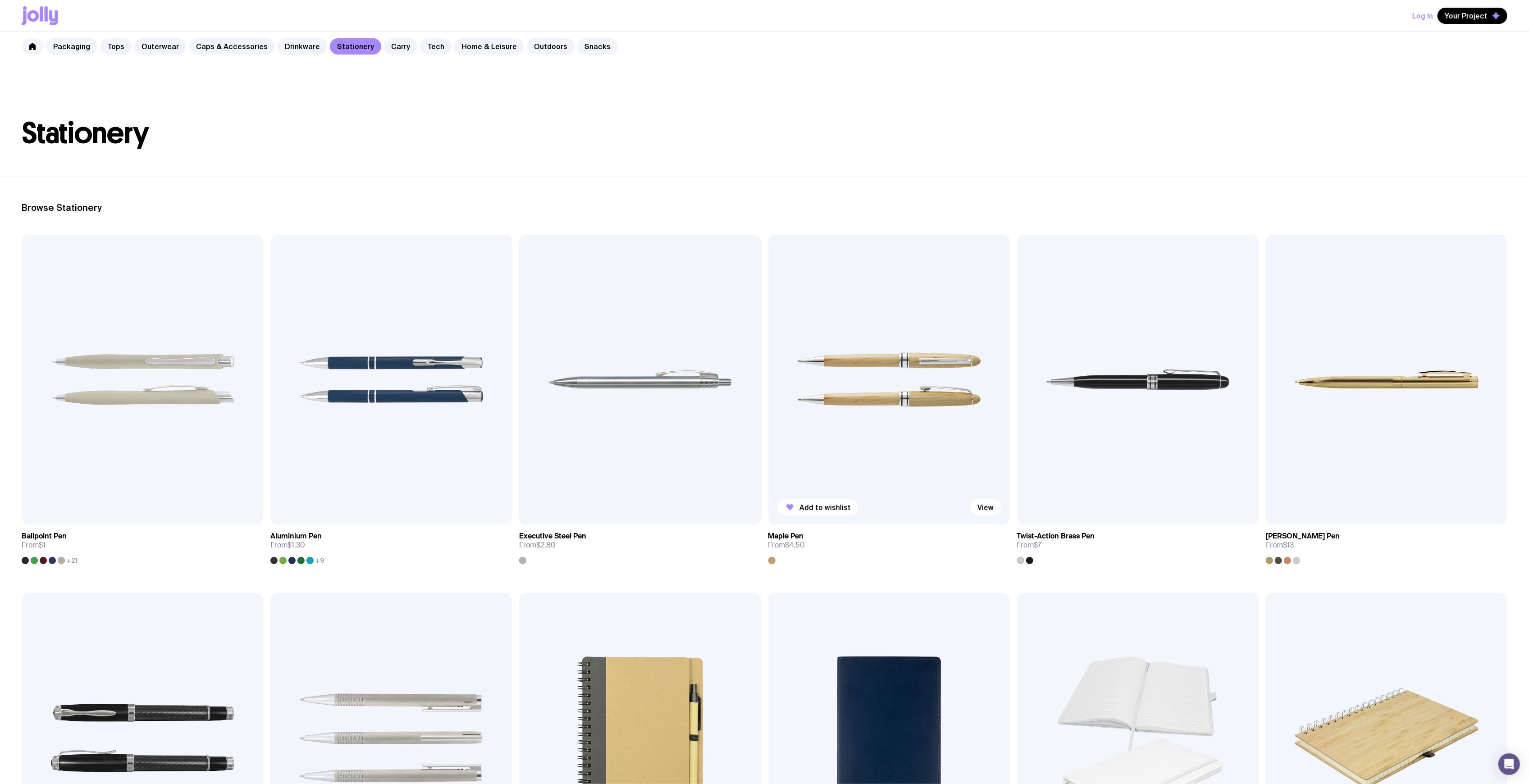
click at [820, 354] on img at bounding box center [889, 379] width 242 height 290
